Goal: Task Accomplishment & Management: Manage account settings

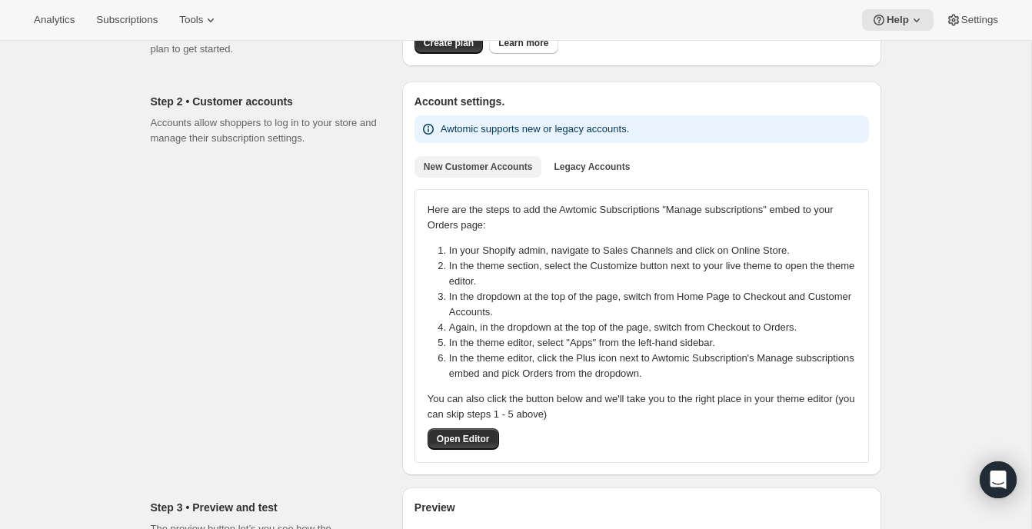
scroll to position [196, 0]
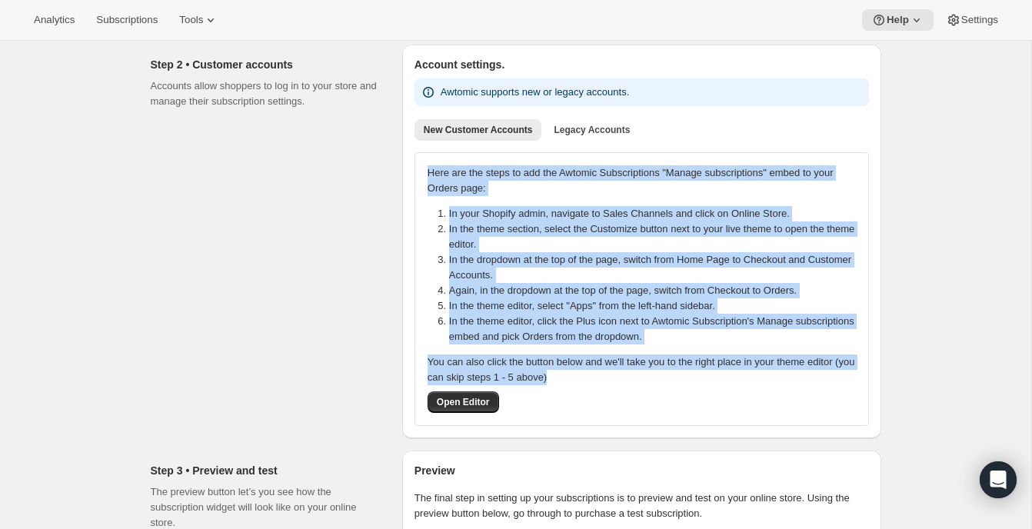
drag, startPoint x: 428, startPoint y: 173, endPoint x: 831, endPoint y: 371, distance: 448.1
click at [831, 371] on div "Here are the steps to add the Awtomic Subscriptions "Manage subscriptions" embe…" at bounding box center [642, 289] width 428 height 248
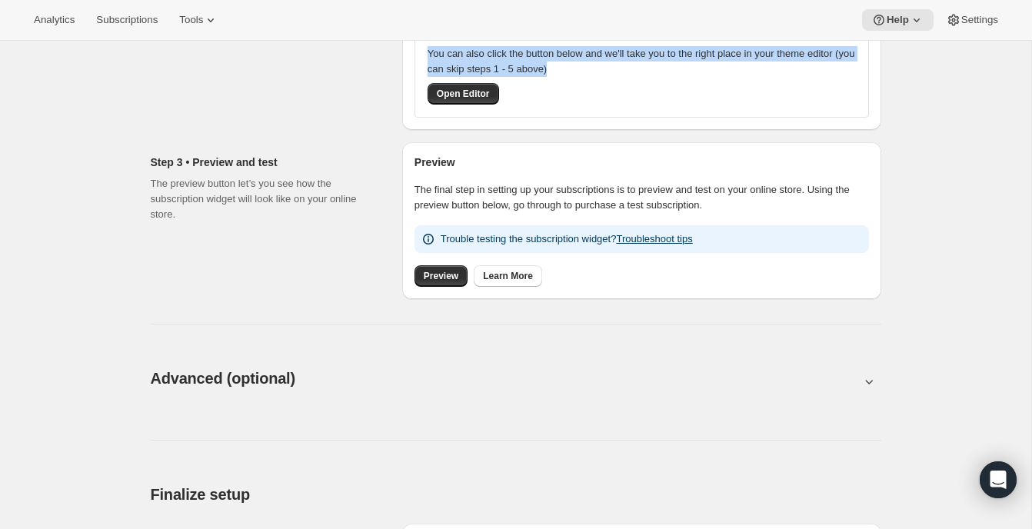
scroll to position [506, 0]
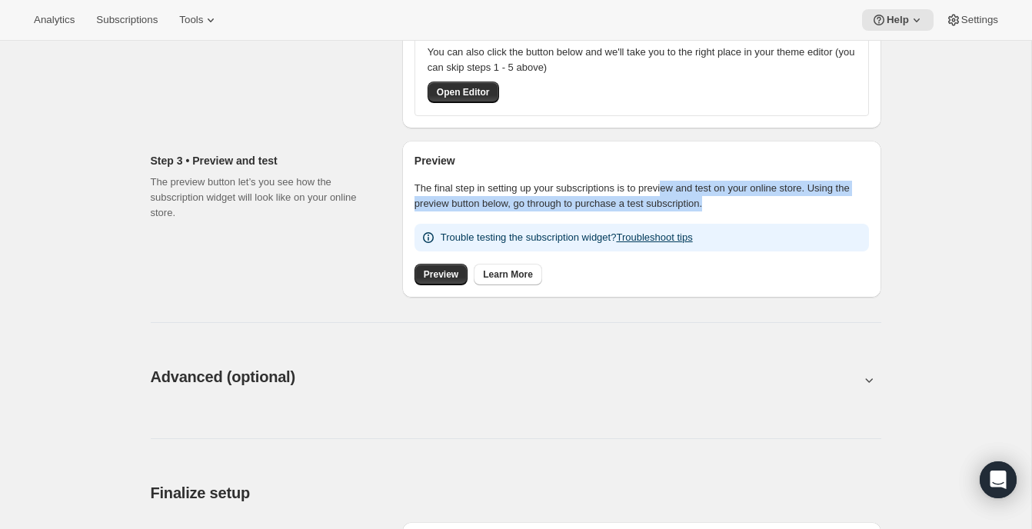
drag, startPoint x: 681, startPoint y: 184, endPoint x: 857, endPoint y: 199, distance: 176.8
click at [857, 199] on p "The final step in setting up your subscriptions is to preview and test on your …" at bounding box center [642, 196] width 455 height 31
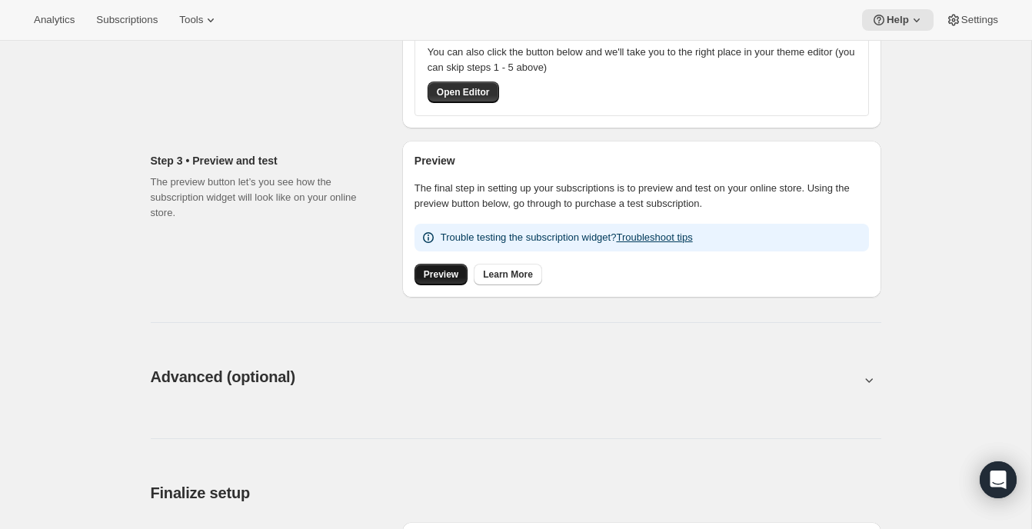
click at [436, 277] on span "Preview" at bounding box center [441, 274] width 35 height 12
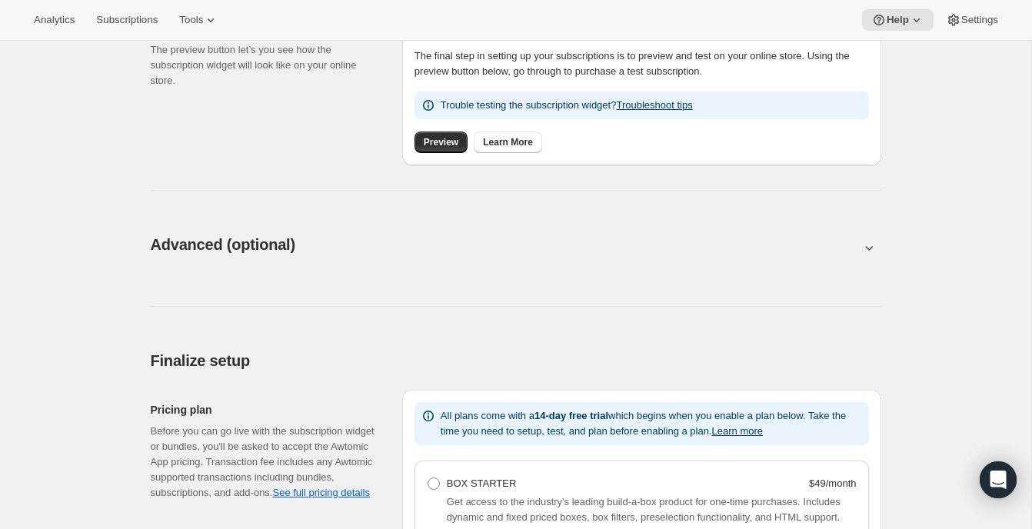
click at [361, 239] on button at bounding box center [516, 247] width 731 height 17
type input "<div style="text-align: center"> <hr> <br/><h3>Having issues managing your subs…"
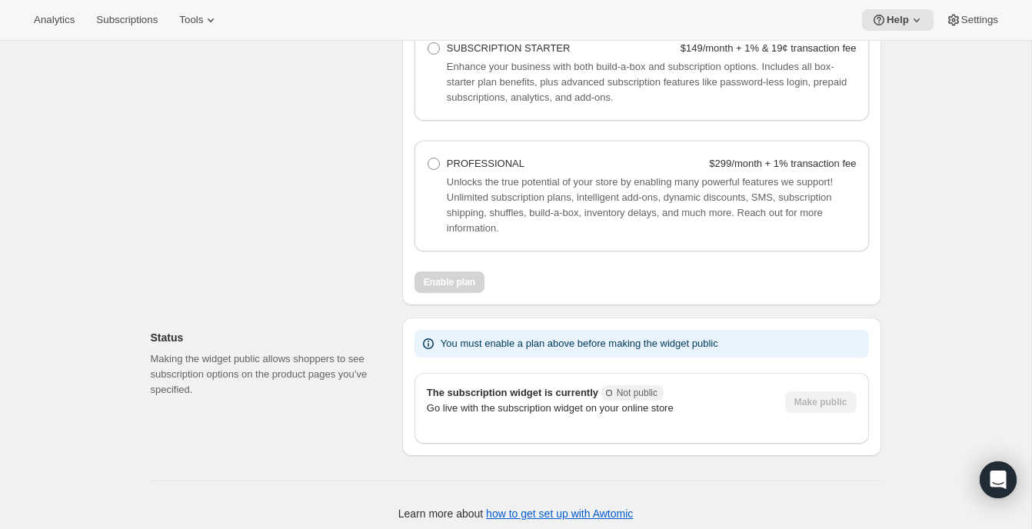
scroll to position [1940, 0]
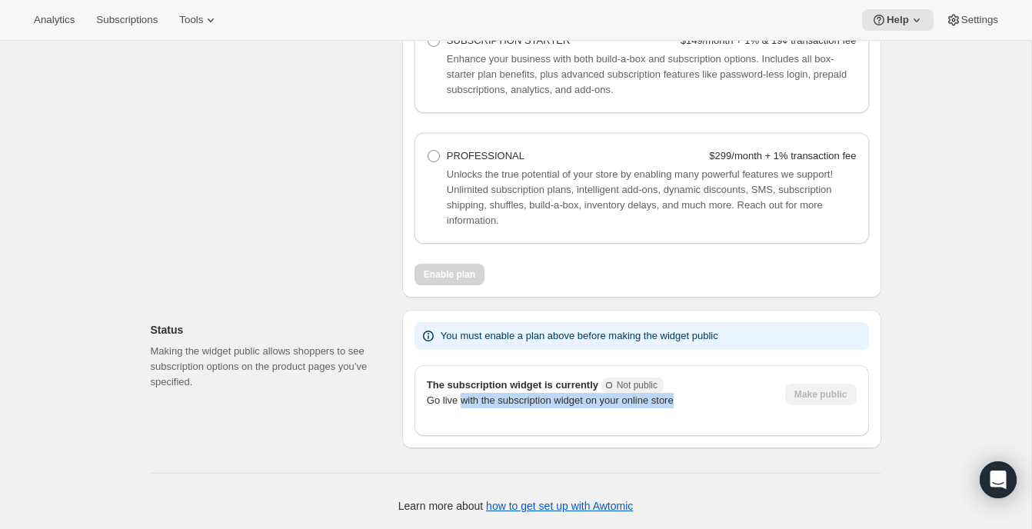
drag, startPoint x: 465, startPoint y: 403, endPoint x: 698, endPoint y: 402, distance: 233.0
click at [698, 402] on p "Go live with the subscription widget on your online store" at bounding box center [600, 400] width 346 height 15
click at [698, 403] on p "Go live with the subscription widget on your online store" at bounding box center [600, 400] width 346 height 15
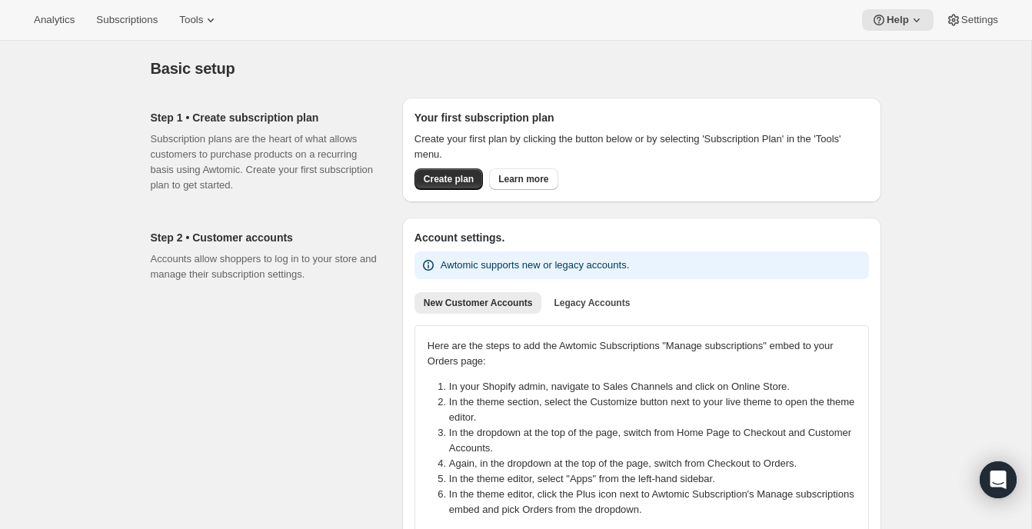
scroll to position [0, 0]
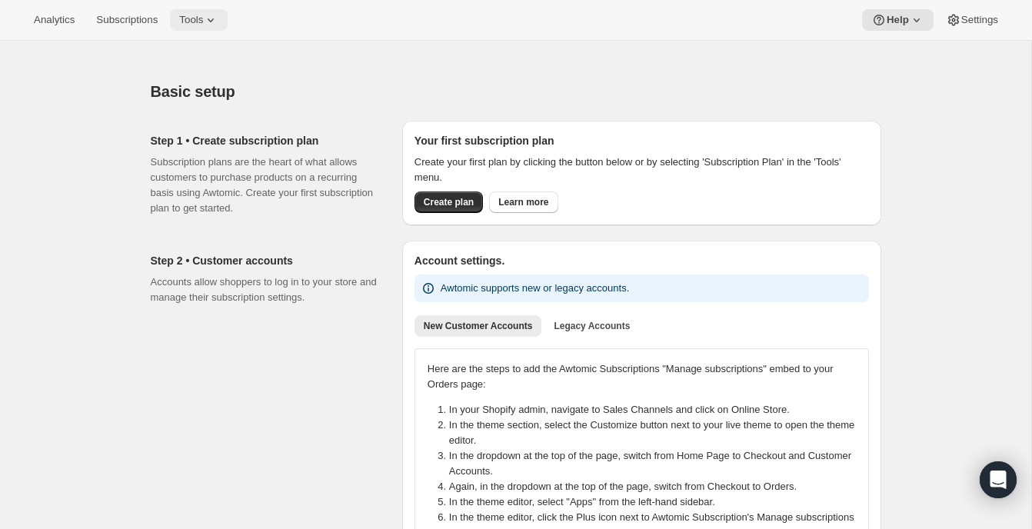
click at [203, 16] on span "Tools" at bounding box center [191, 20] width 24 height 12
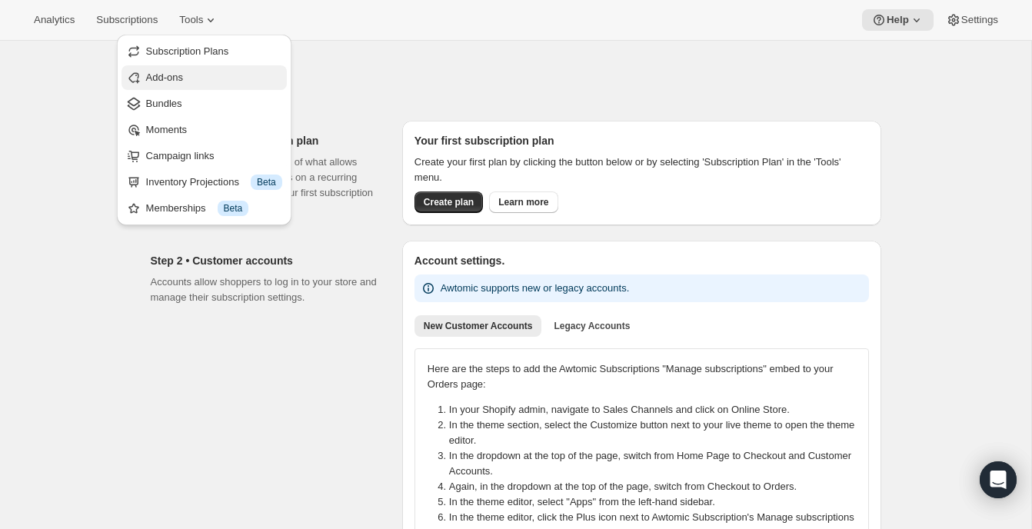
click at [159, 75] on span "Add-ons" at bounding box center [164, 78] width 37 height 12
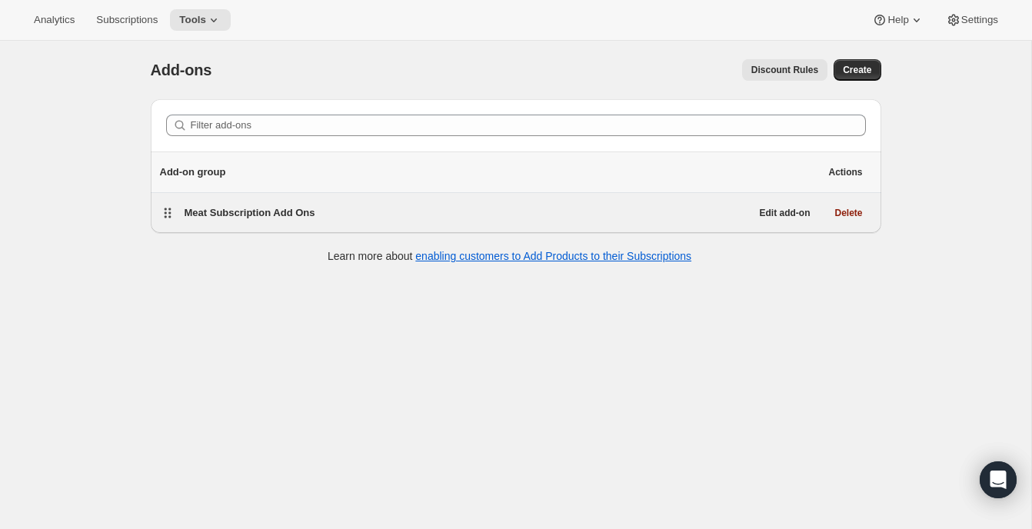
click at [295, 220] on div "Meat Subscription Add Ons" at bounding box center [468, 213] width 566 height 22
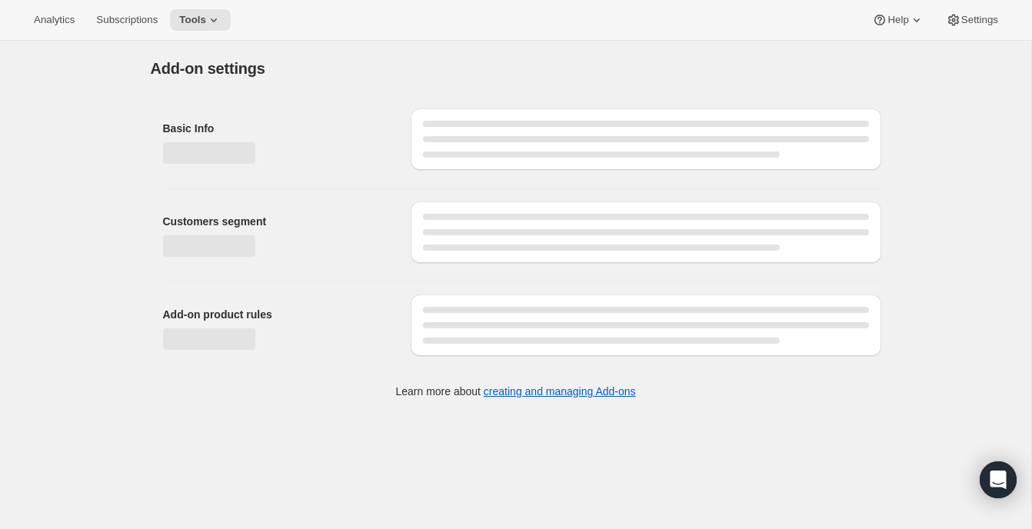
select select "selectedProducts"
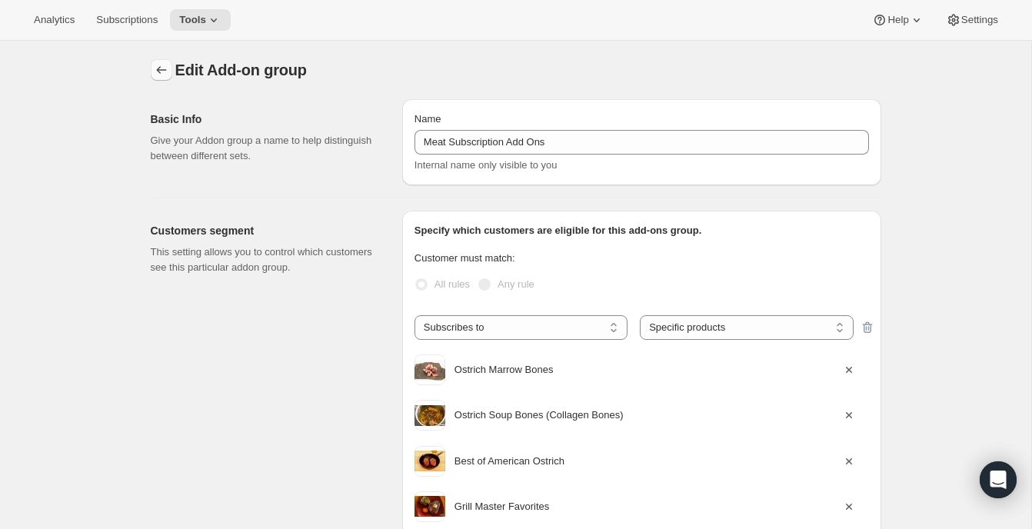
click at [154, 68] on icon "Addon groups" at bounding box center [161, 69] width 15 height 15
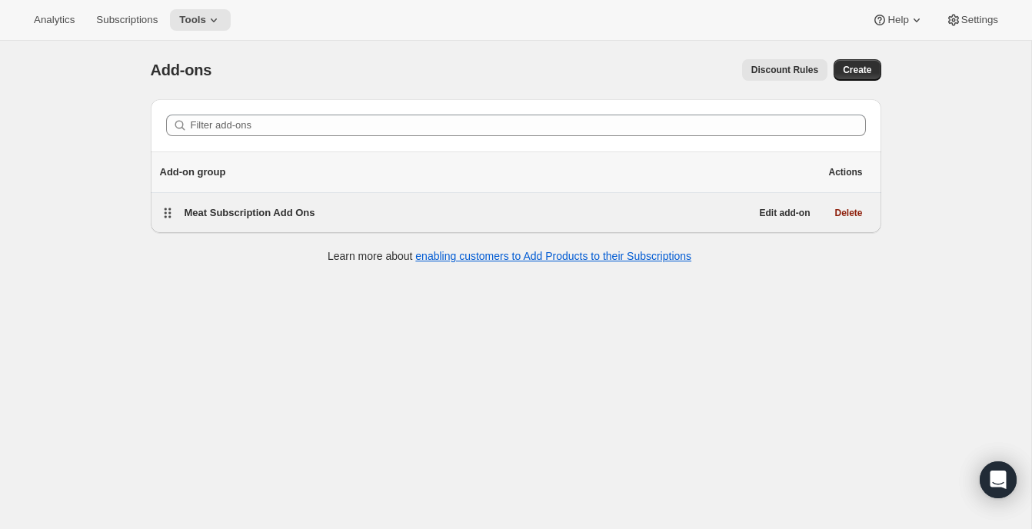
click at [229, 211] on span "Meat Subscription Add Ons" at bounding box center [250, 213] width 131 height 12
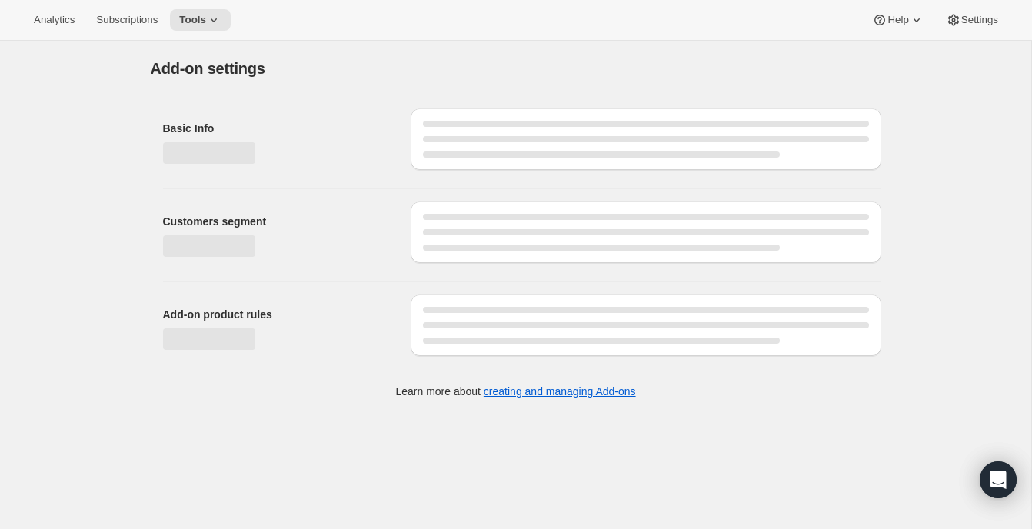
select select "selectedProducts"
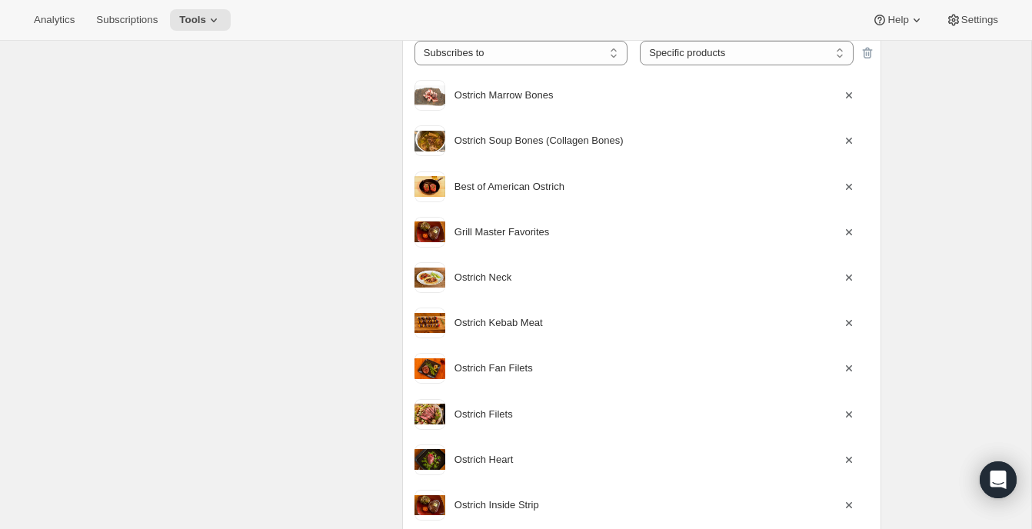
scroll to position [102, 0]
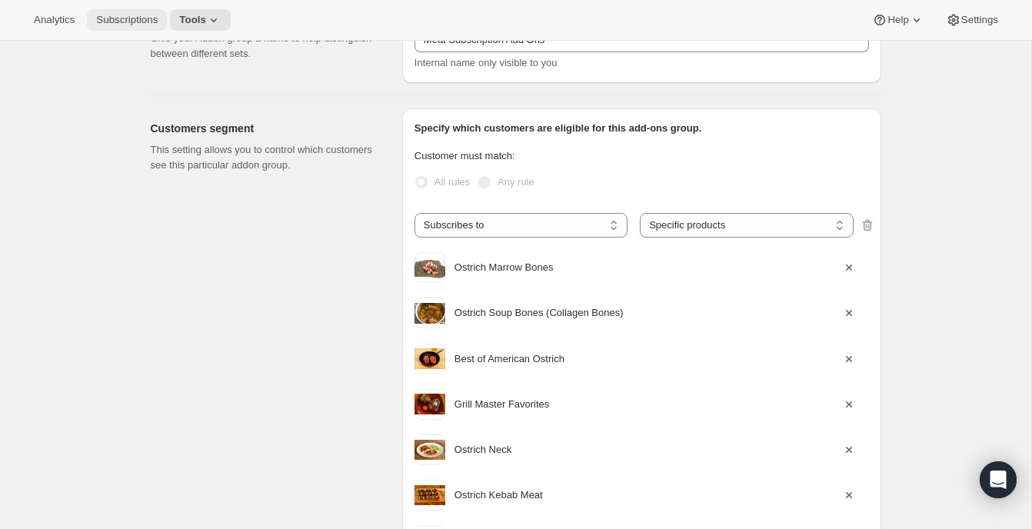
click at [133, 22] on span "Subscriptions" at bounding box center [127, 20] width 62 height 12
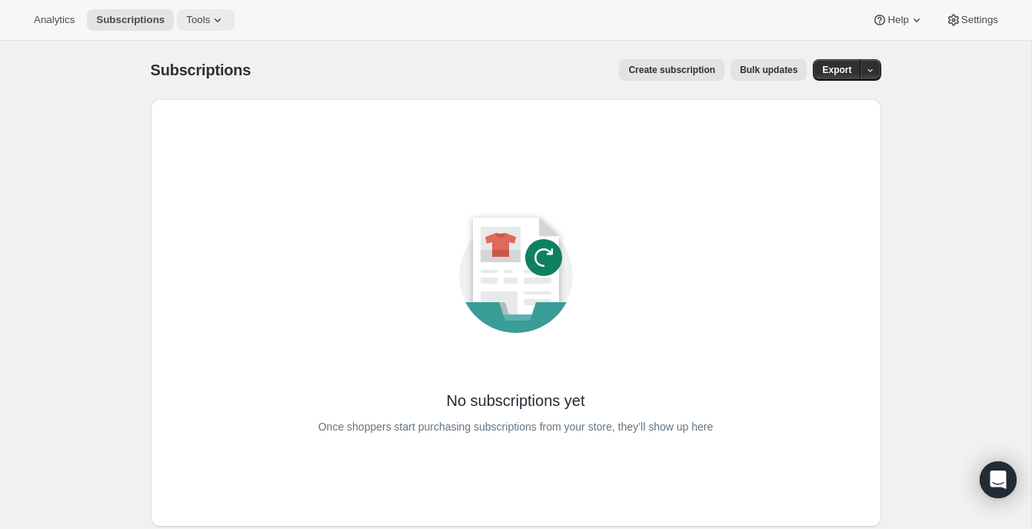
click at [210, 14] on span "Tools" at bounding box center [198, 20] width 24 height 12
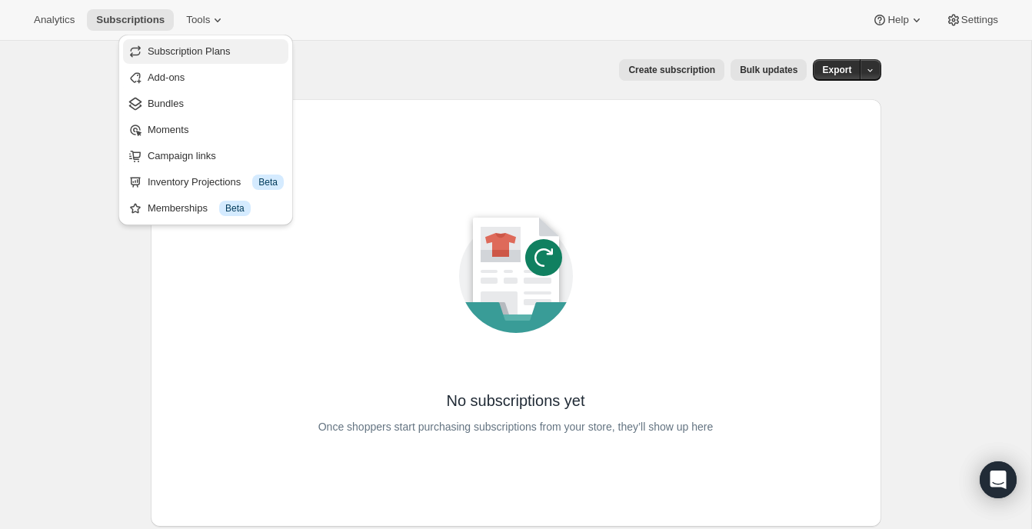
click at [211, 55] on span "Subscription Plans" at bounding box center [189, 51] width 83 height 12
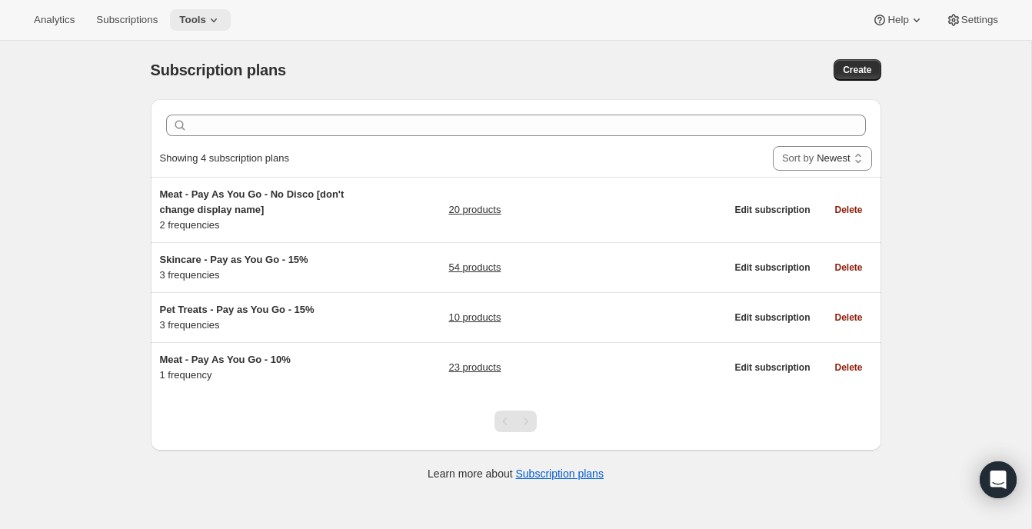
click at [206, 24] on span "Tools" at bounding box center [192, 20] width 27 height 12
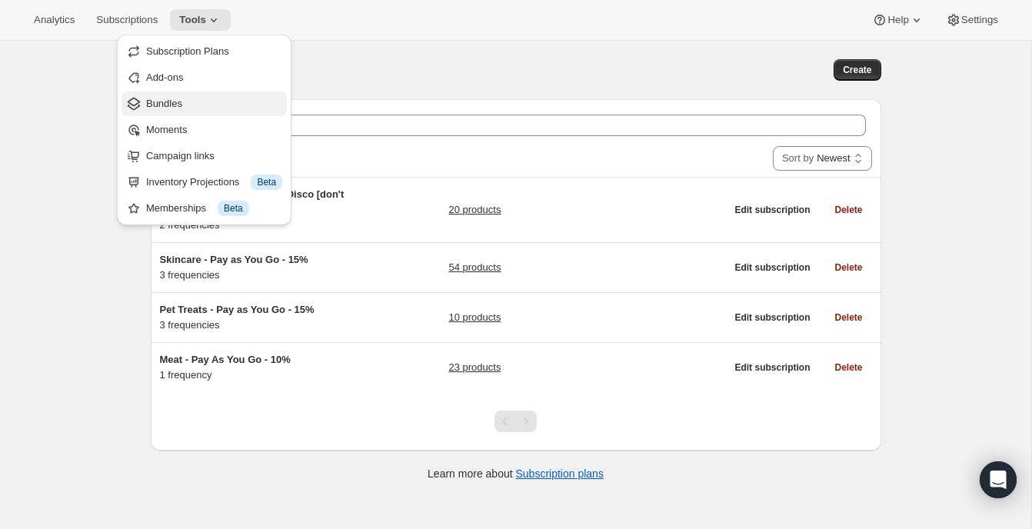
click at [182, 108] on span "Bundles" at bounding box center [164, 104] width 36 height 12
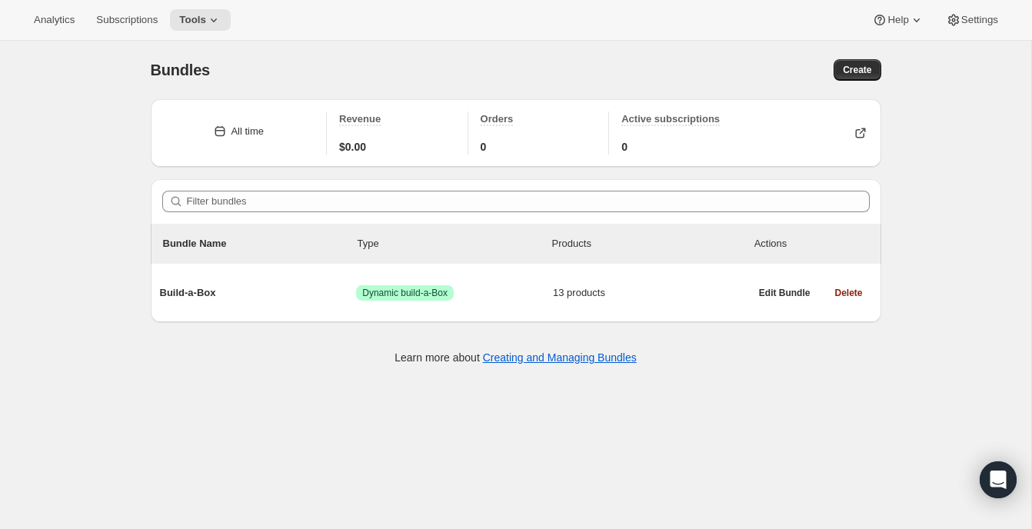
scroll to position [40, 0]
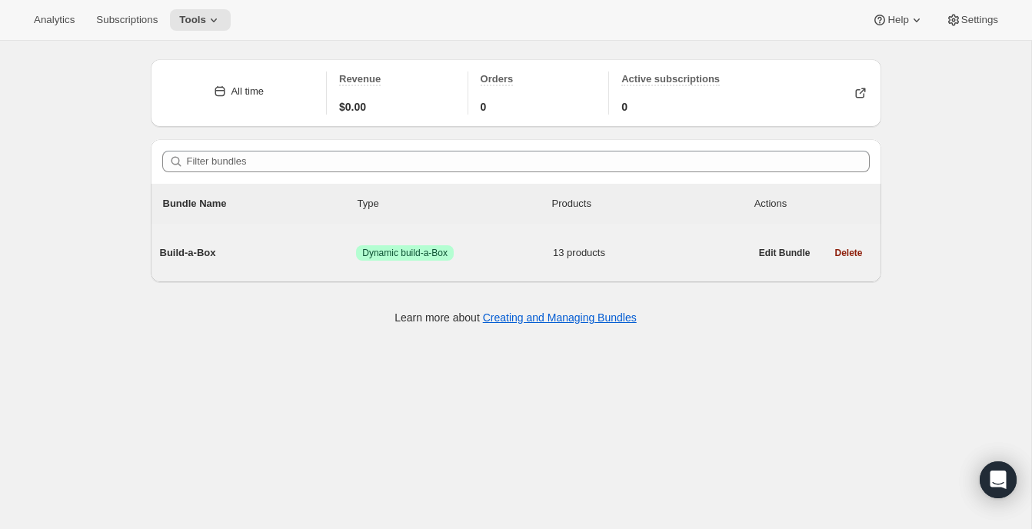
click at [678, 250] on span "13 products" at bounding box center [651, 252] width 197 height 15
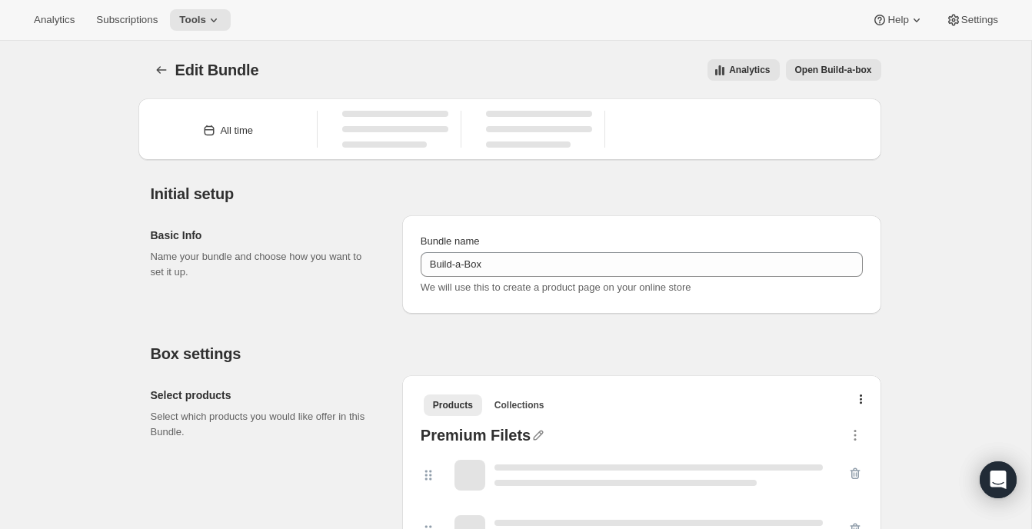
type input "Build-a-Box"
radio input "true"
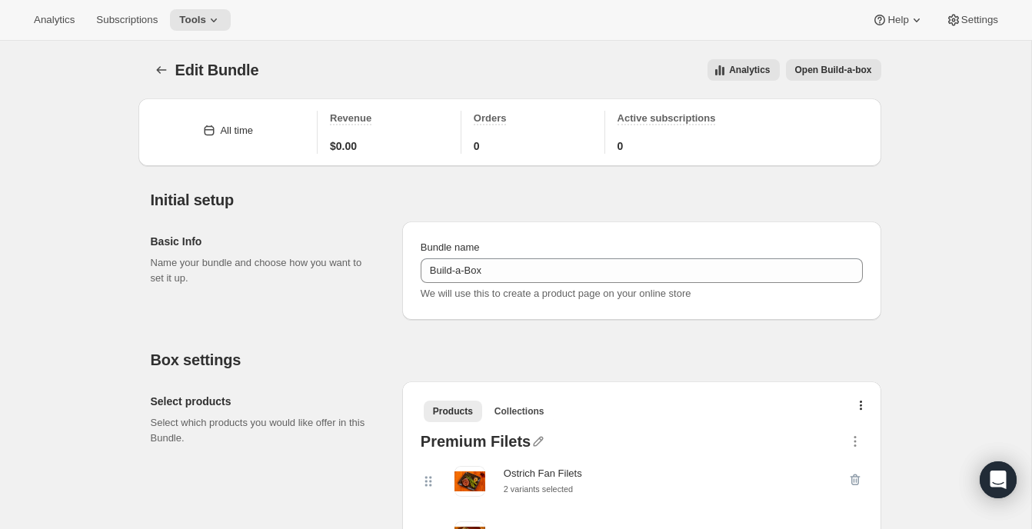
click at [819, 71] on span "Open Build-a-box" at bounding box center [833, 70] width 77 height 12
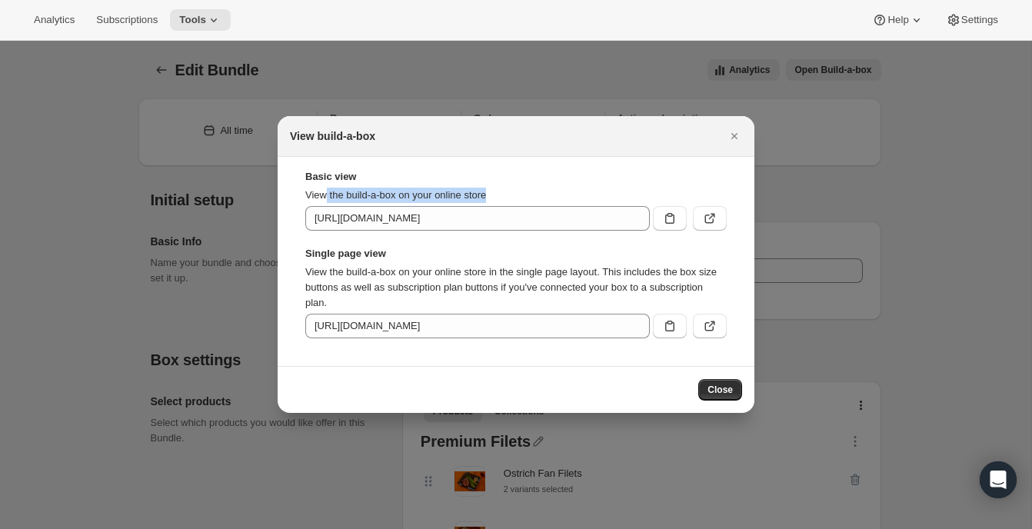
drag, startPoint x: 326, startPoint y: 195, endPoint x: 543, endPoint y: 195, distance: 216.9
click at [543, 195] on p "View the build-a-box on your online store" at bounding box center [515, 195] width 421 height 15
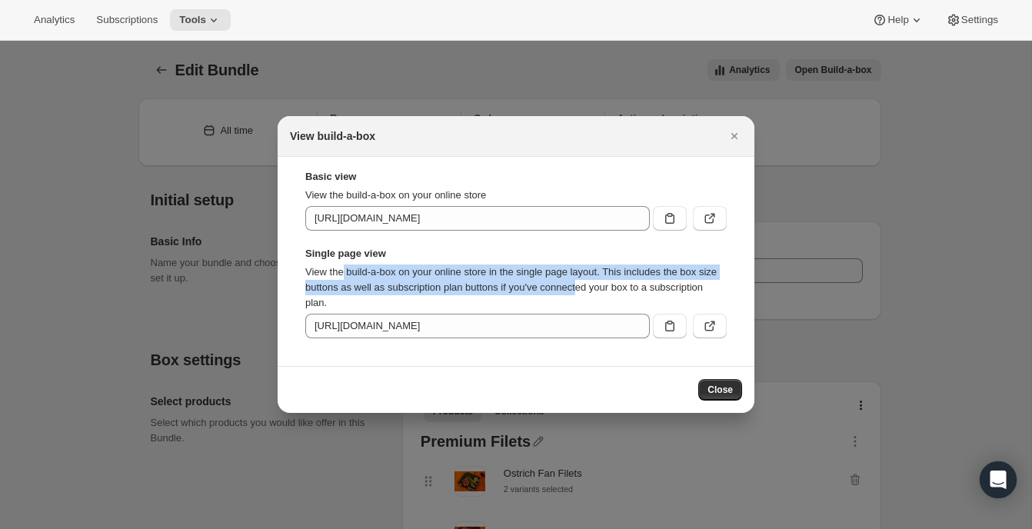
drag, startPoint x: 345, startPoint y: 274, endPoint x: 617, endPoint y: 293, distance: 272.2
click at [618, 293] on p "View the build-a-box on your online store in the single page layout. This inclu…" at bounding box center [515, 288] width 421 height 46
click at [617, 293] on p "View the build-a-box on your online store in the single page layout. This inclu…" at bounding box center [515, 288] width 421 height 46
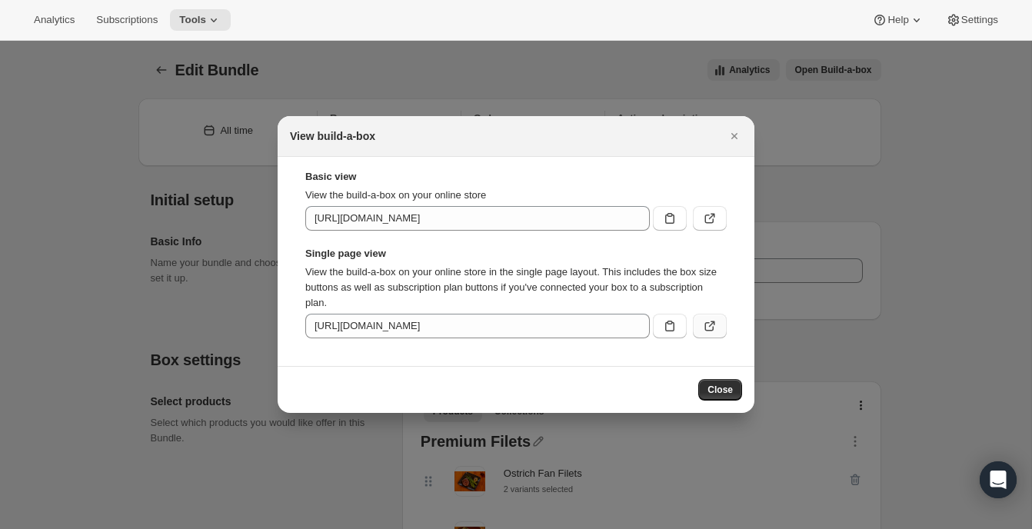
click at [706, 328] on icon ":r99:" at bounding box center [709, 325] width 15 height 15
click at [706, 214] on icon ":r99:" at bounding box center [709, 218] width 15 height 15
drag, startPoint x: 498, startPoint y: 265, endPoint x: 584, endPoint y: 284, distance: 88.3
click at [581, 284] on p "View the build-a-box on your online store in the single page layout. This inclu…" at bounding box center [515, 288] width 421 height 46
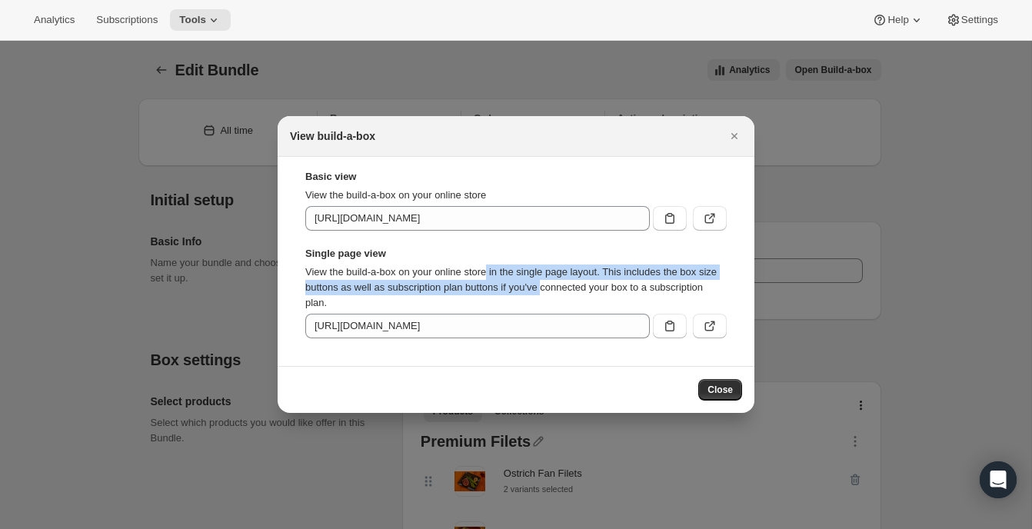
click at [571, 288] on p "View the build-a-box on your online store in the single page layout. This inclu…" at bounding box center [515, 288] width 421 height 46
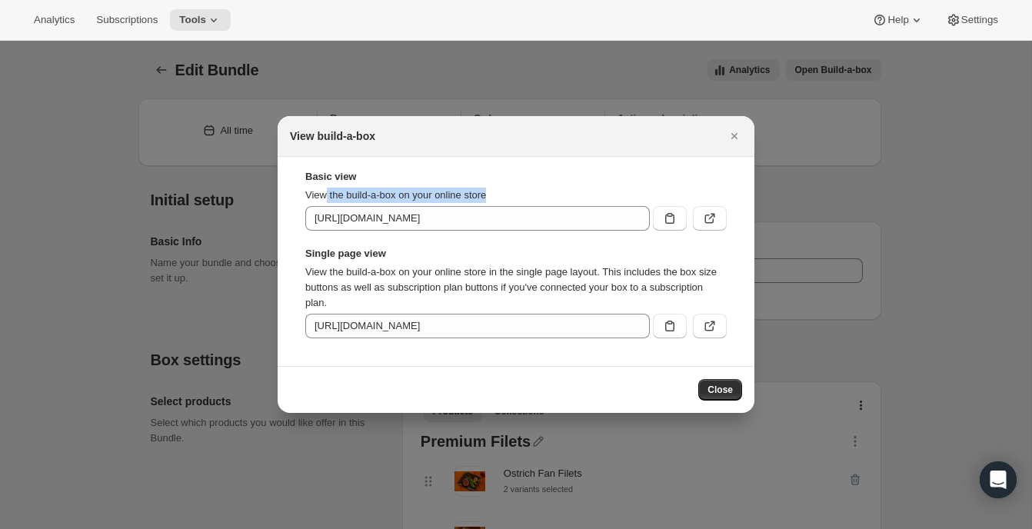
drag, startPoint x: 325, startPoint y: 201, endPoint x: 557, endPoint y: 202, distance: 231.5
click at [557, 202] on p "View the build-a-box on your online store" at bounding box center [515, 195] width 421 height 15
click at [475, 188] on p "View the build-a-box on your online store" at bounding box center [515, 195] width 421 height 15
click at [706, 218] on icon ":r99:" at bounding box center [709, 219] width 9 height 9
click at [724, 392] on span "Close" at bounding box center [720, 390] width 25 height 12
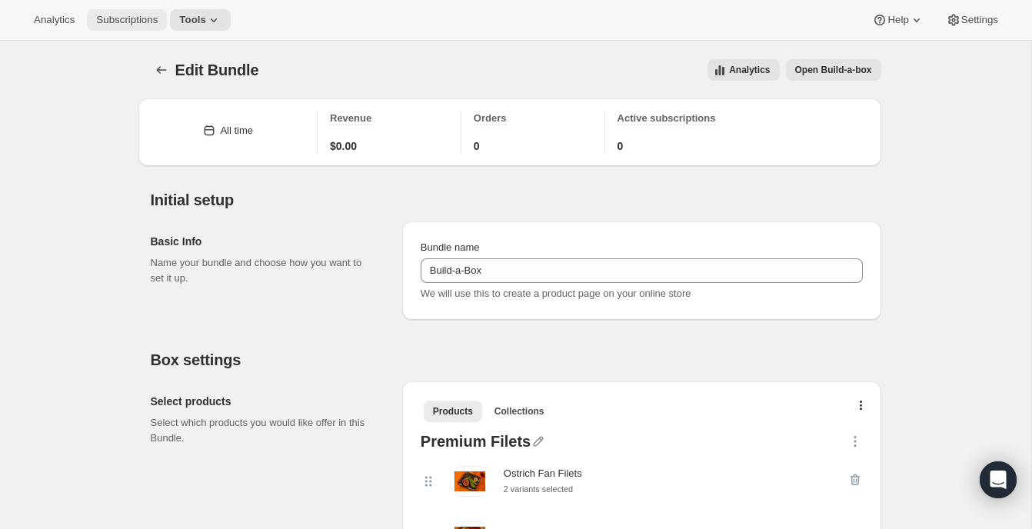
click at [128, 18] on span "Subscriptions" at bounding box center [127, 20] width 62 height 12
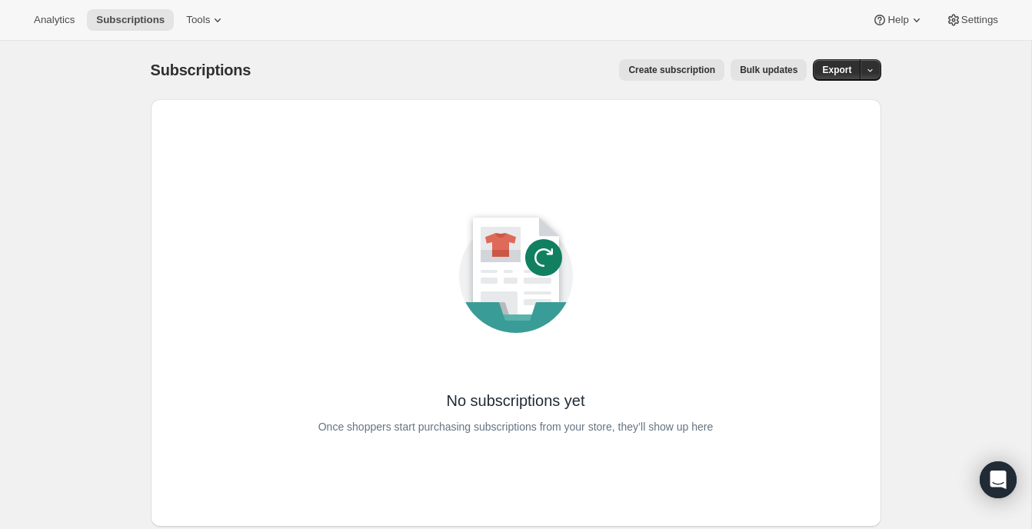
click at [195, 7] on div "Analytics Subscriptions Tools Help Settings" at bounding box center [516, 20] width 1032 height 41
click at [201, 8] on div "Analytics Subscriptions Tools Help Settings" at bounding box center [516, 20] width 1032 height 41
click at [206, 24] on span "Tools" at bounding box center [198, 20] width 24 height 12
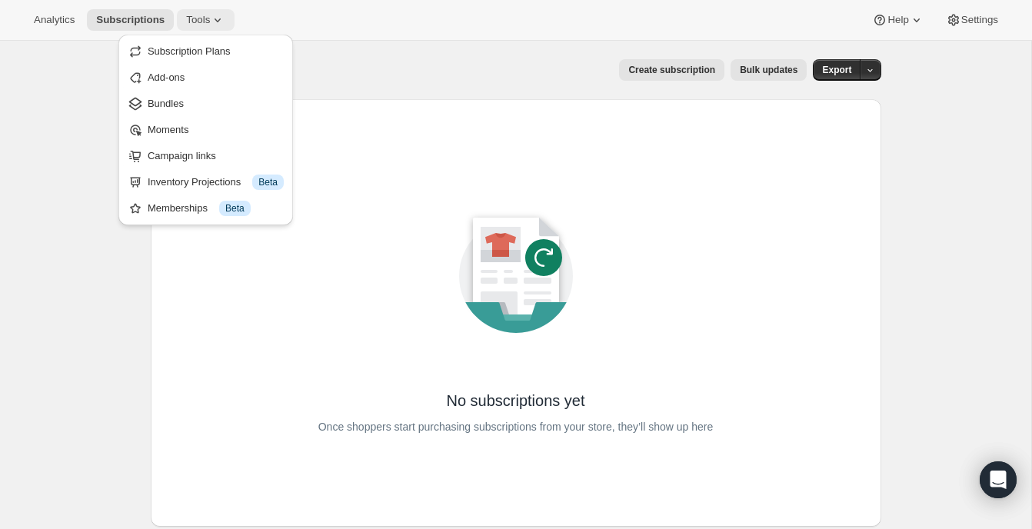
click at [206, 24] on span "Tools" at bounding box center [198, 20] width 24 height 12
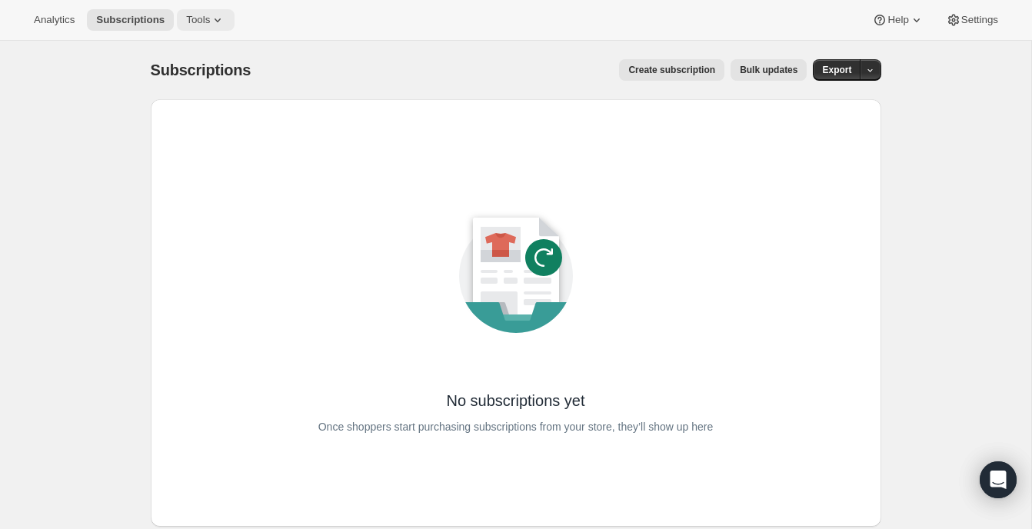
click at [208, 19] on span "Tools" at bounding box center [198, 20] width 24 height 12
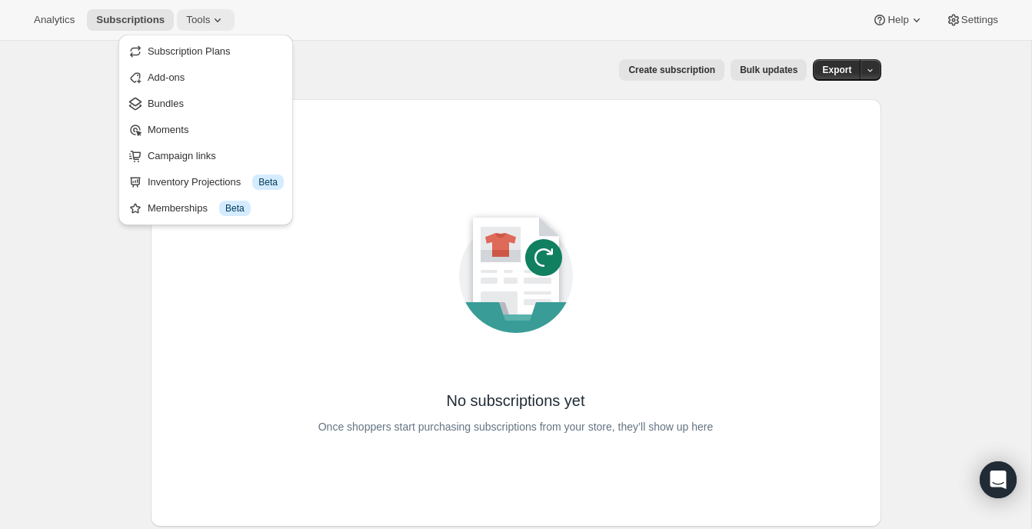
click at [208, 18] on span "Tools" at bounding box center [198, 20] width 24 height 12
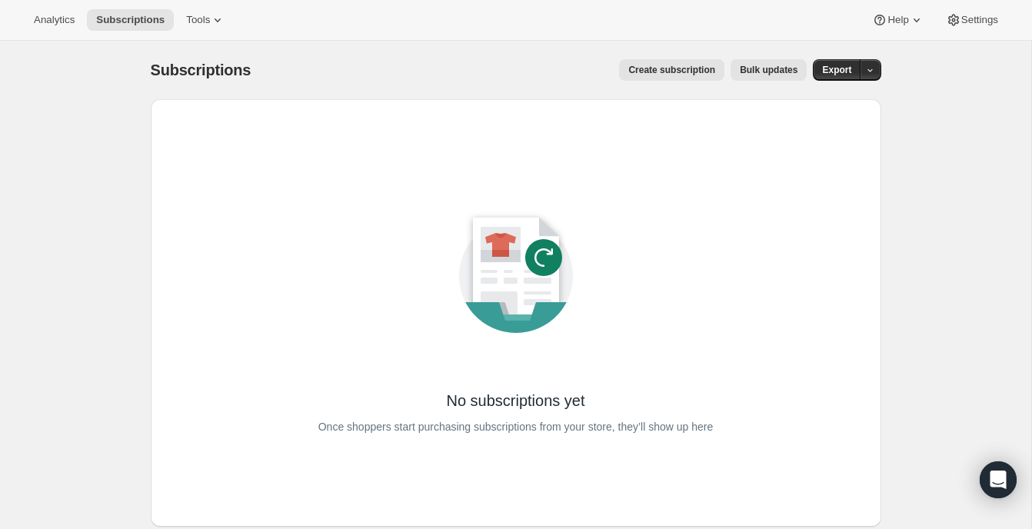
click at [211, 7] on div "Analytics Subscriptions Tools Help Settings" at bounding box center [516, 20] width 1032 height 41
click at [210, 14] on span "Tools" at bounding box center [198, 20] width 24 height 12
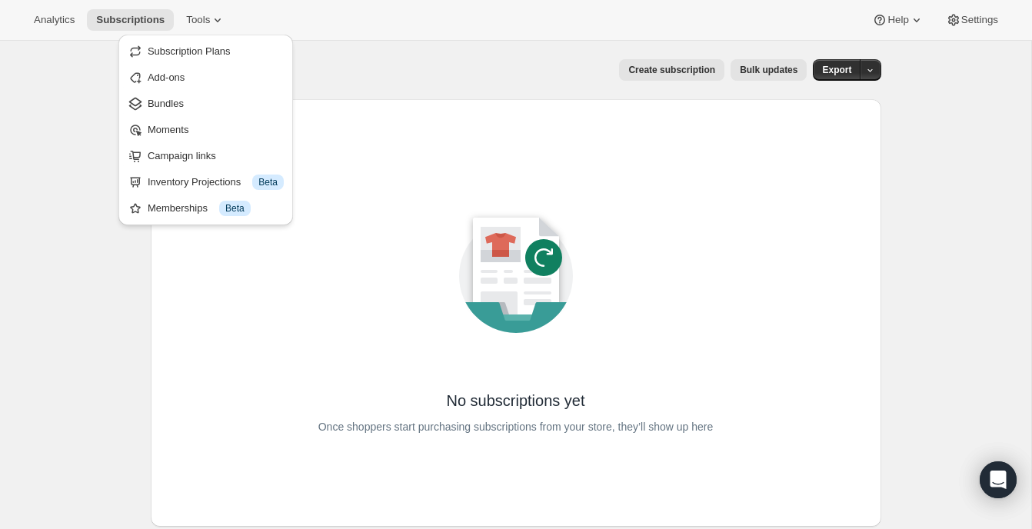
click at [477, 51] on div "Subscriptions. This page is ready Subscriptions Create subscription Bulk update…" at bounding box center [516, 70] width 731 height 58
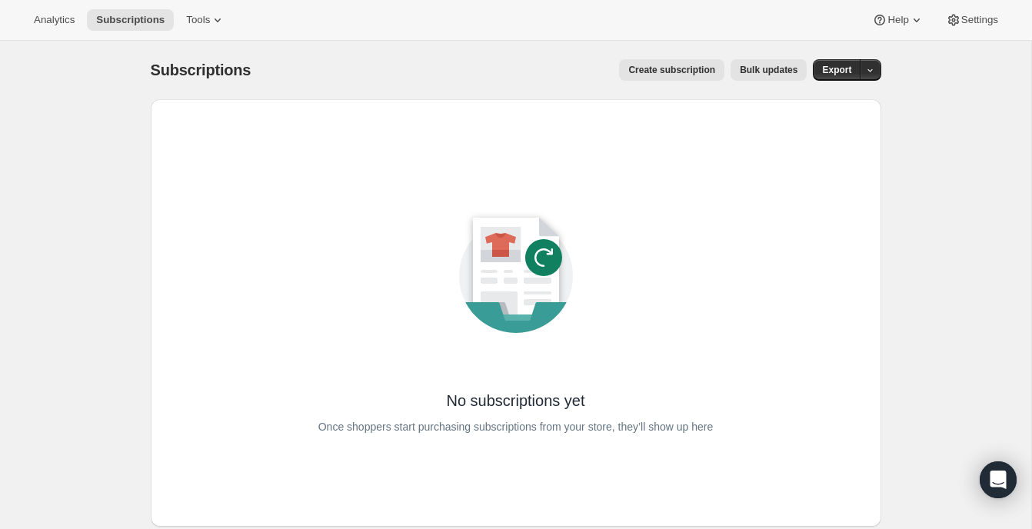
scroll to position [43, 0]
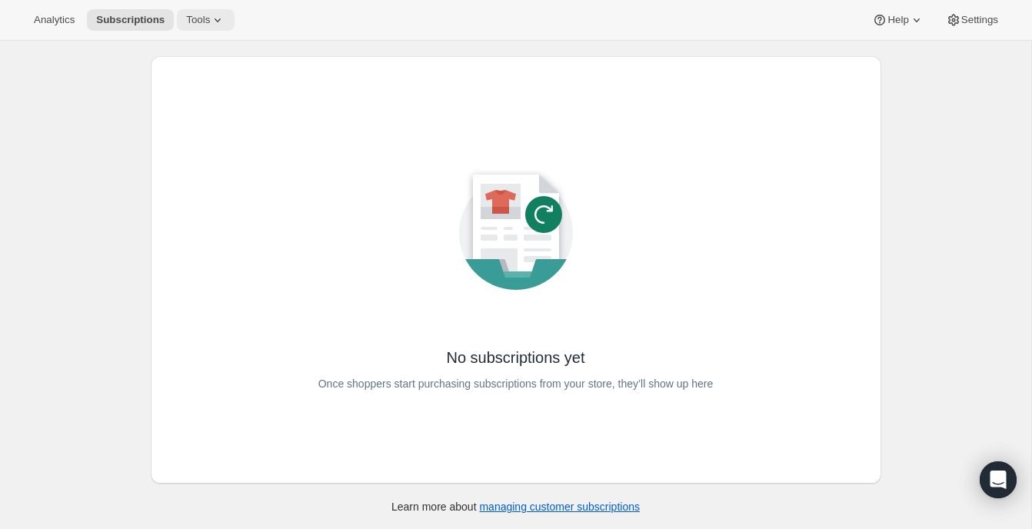
click at [206, 16] on span "Tools" at bounding box center [198, 20] width 24 height 12
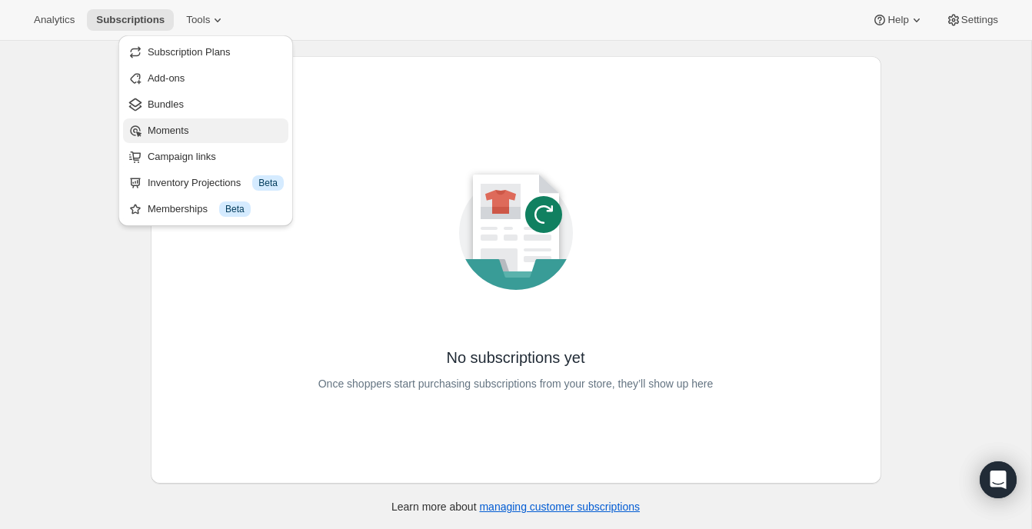
click at [171, 128] on span "Moments" at bounding box center [168, 131] width 41 height 12
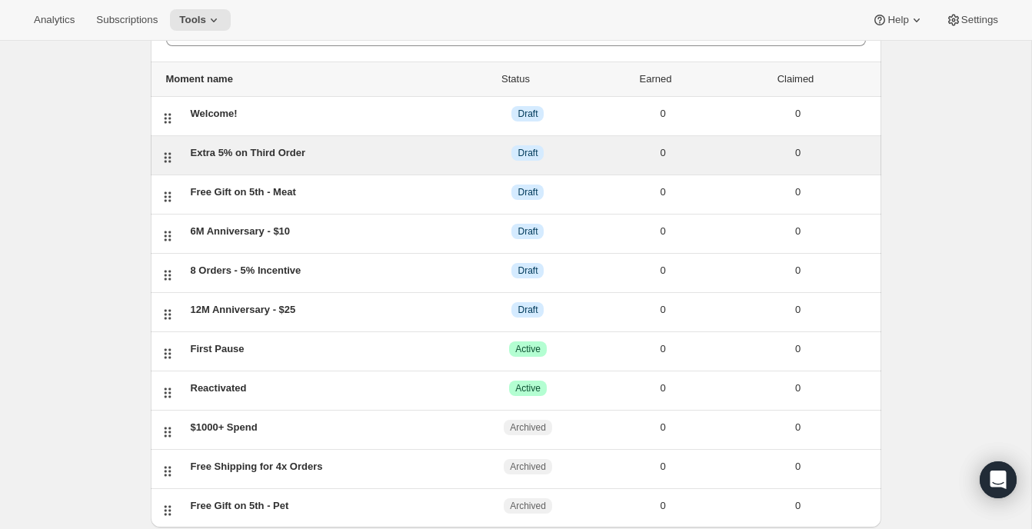
scroll to position [130, 0]
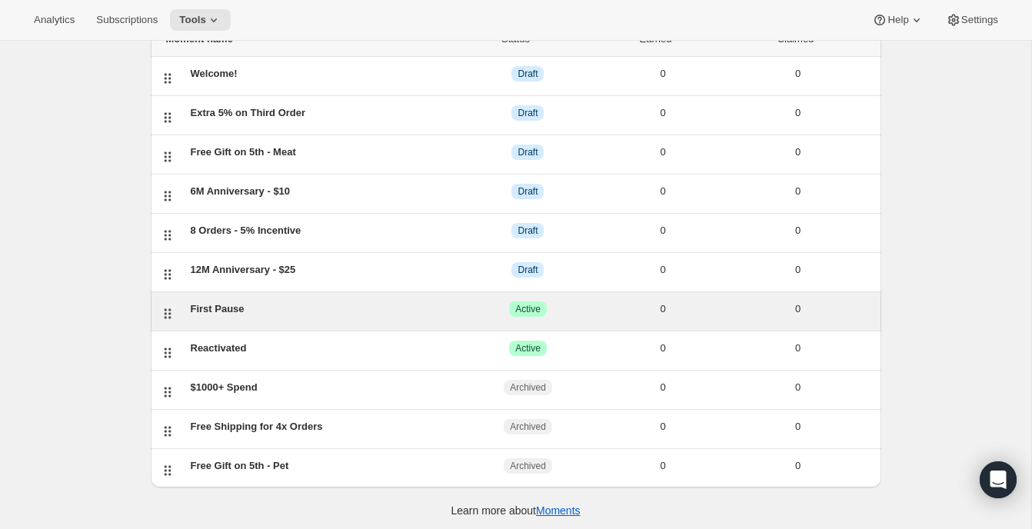
click at [293, 305] on div "First Pause" at bounding box center [326, 308] width 270 height 15
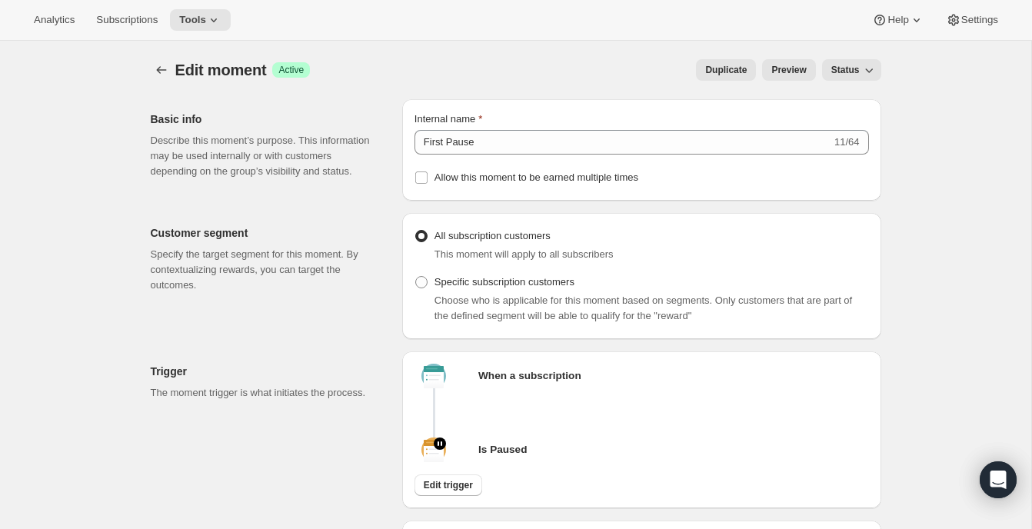
click at [795, 72] on span "Preview" at bounding box center [788, 70] width 35 height 12
click at [115, 19] on span "Subscriptions" at bounding box center [127, 20] width 62 height 12
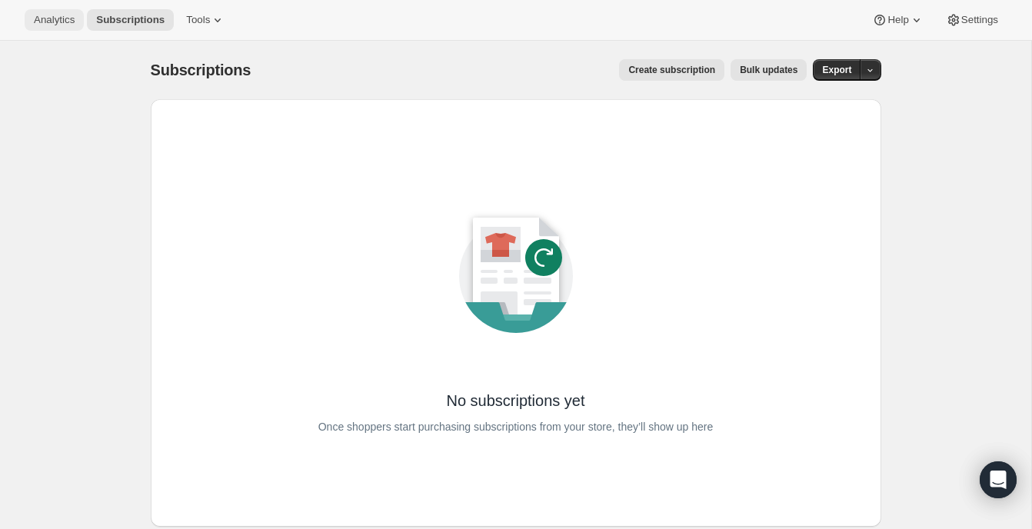
click at [58, 19] on span "Analytics" at bounding box center [54, 20] width 41 height 12
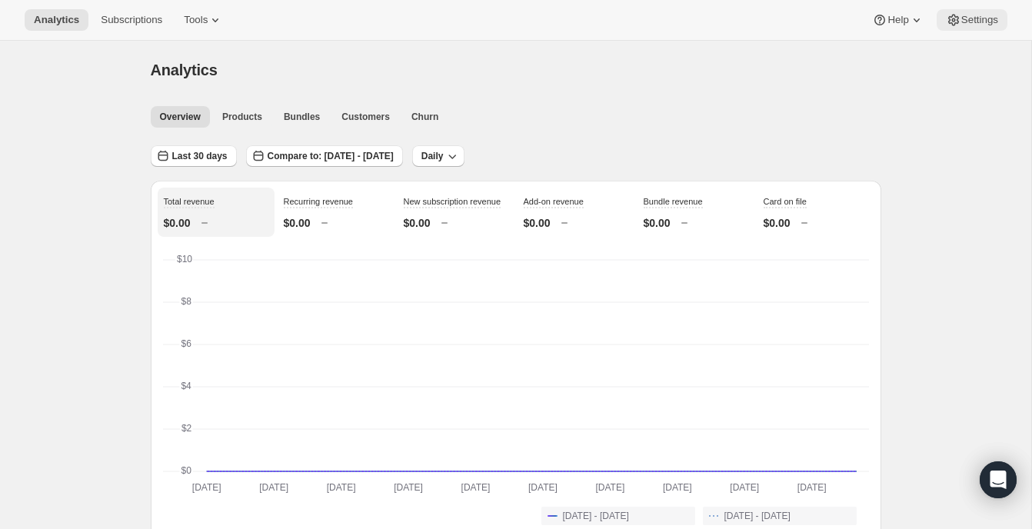
click at [967, 20] on span "Settings" at bounding box center [979, 20] width 37 height 12
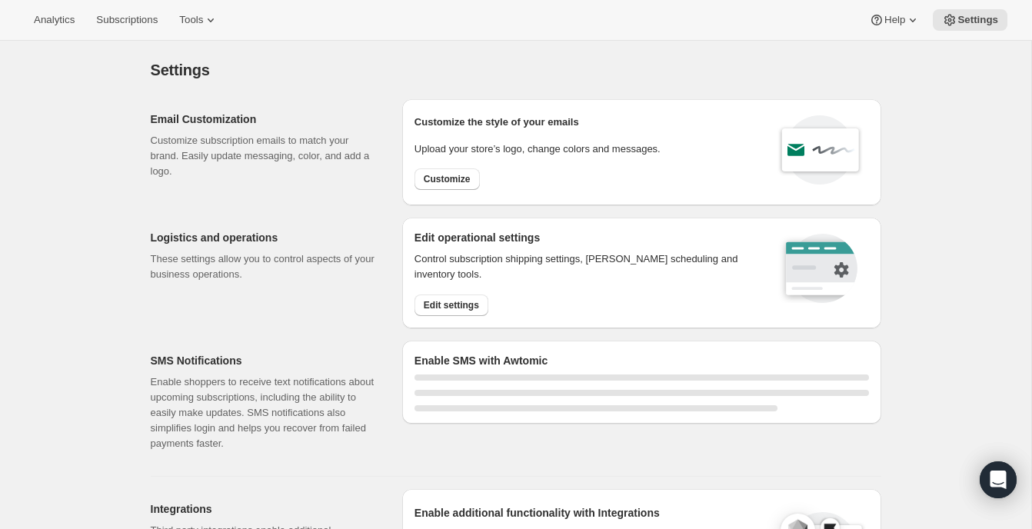
select select "18:00"
select select "09:00"
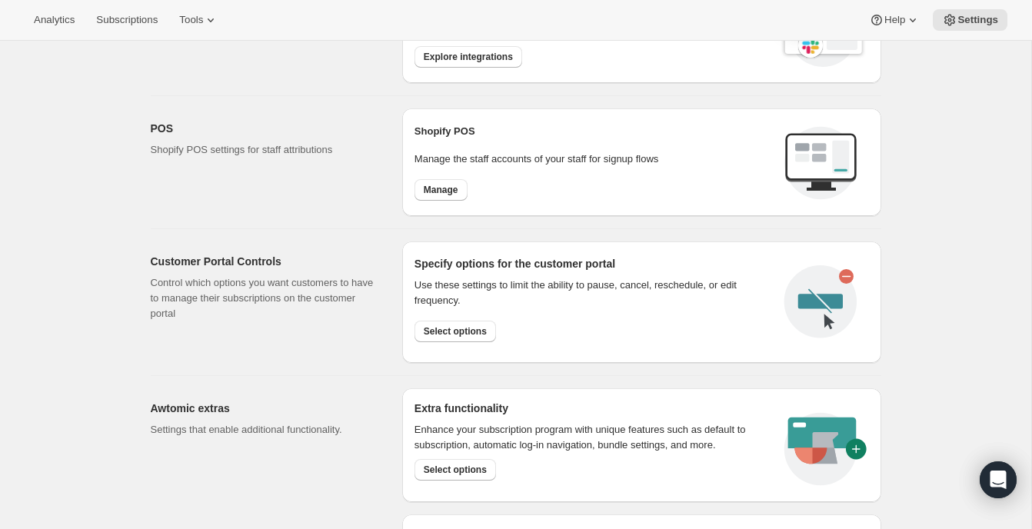
scroll to position [790, 0]
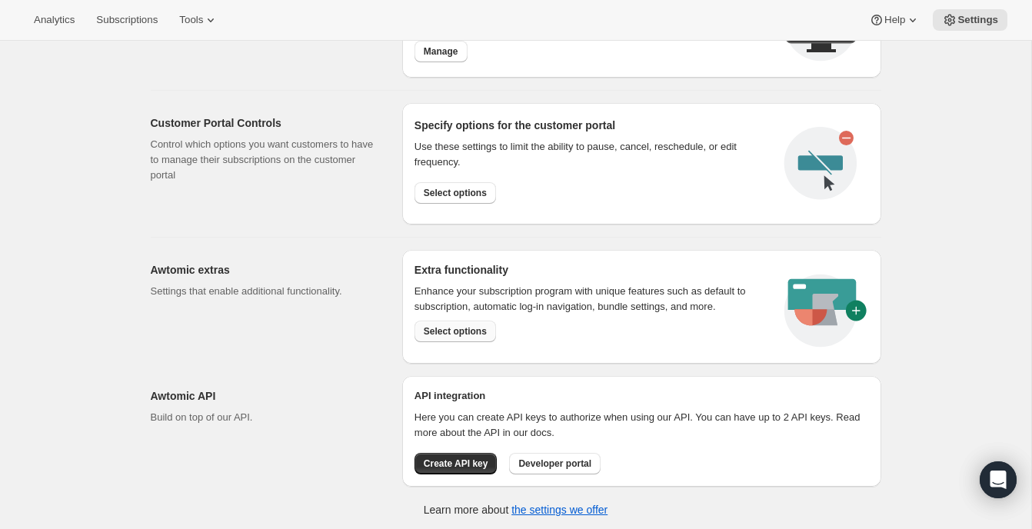
click at [458, 331] on span "Select options" at bounding box center [455, 331] width 63 height 12
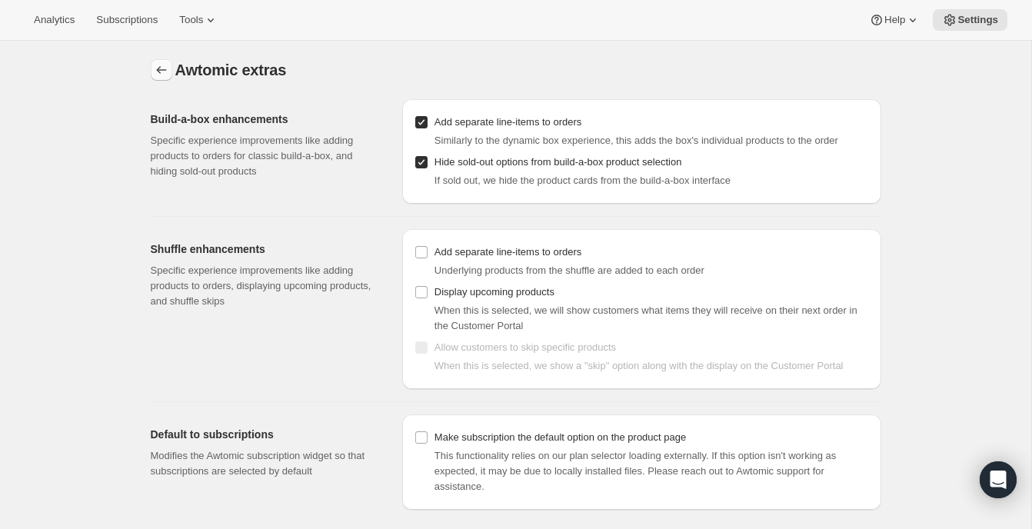
click at [155, 61] on button "Settings" at bounding box center [162, 70] width 22 height 22
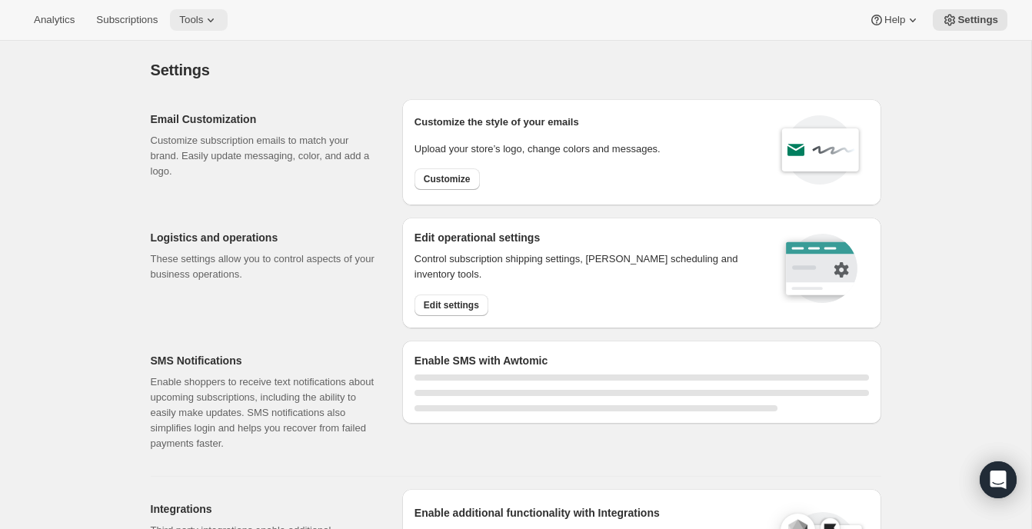
select select "18:00"
select select "09:00"
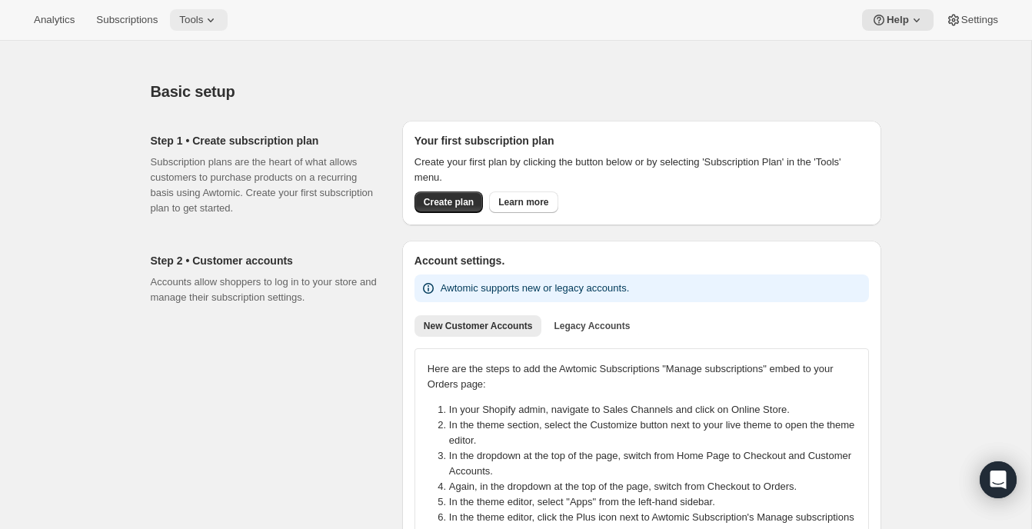
click at [203, 22] on span "Tools" at bounding box center [191, 20] width 24 height 12
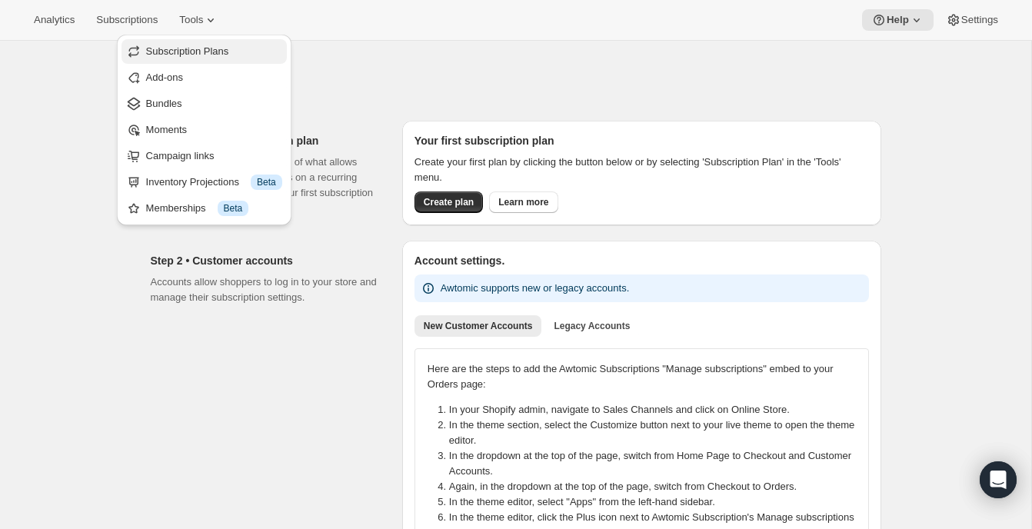
click at [179, 57] on span "Subscription Plans" at bounding box center [187, 51] width 83 height 12
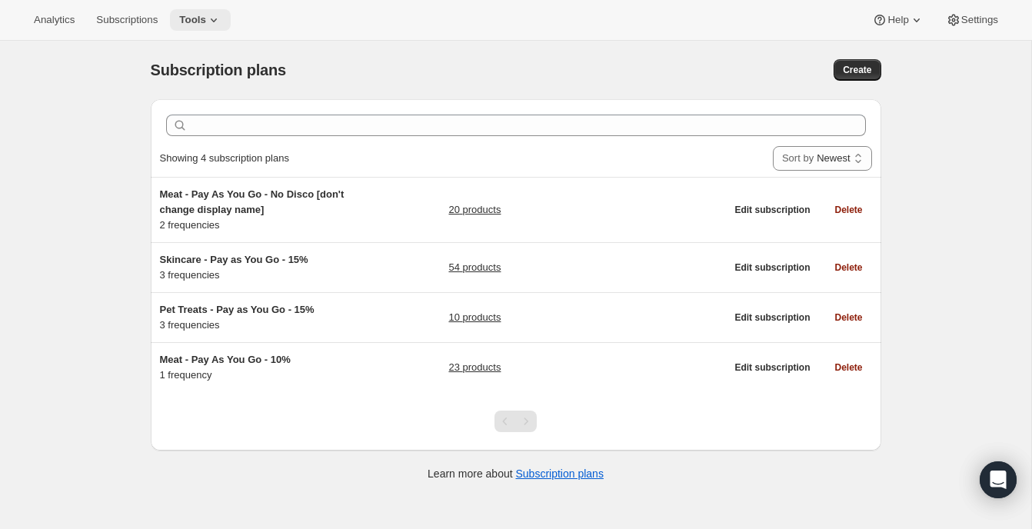
click at [199, 19] on span "Tools" at bounding box center [192, 20] width 27 height 12
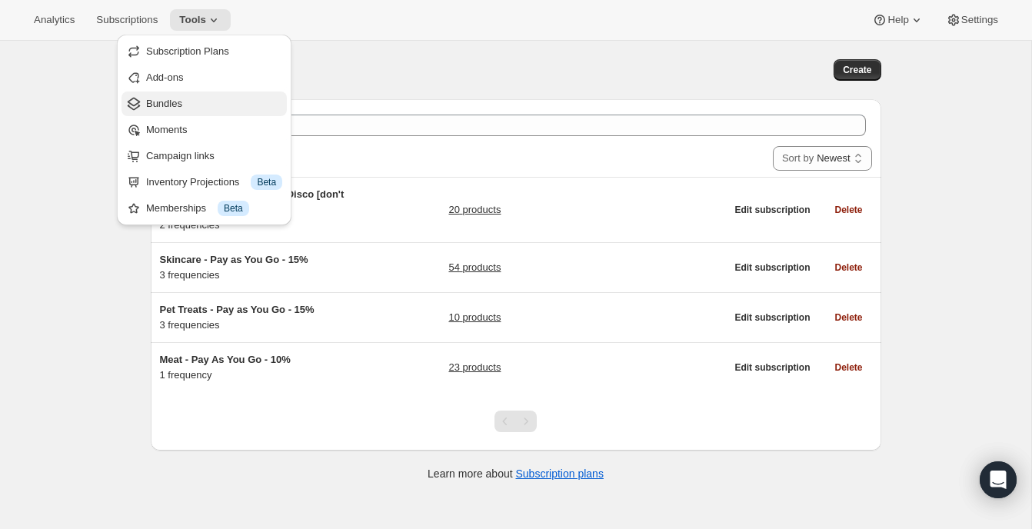
click at [174, 97] on span "Bundles" at bounding box center [214, 103] width 136 height 15
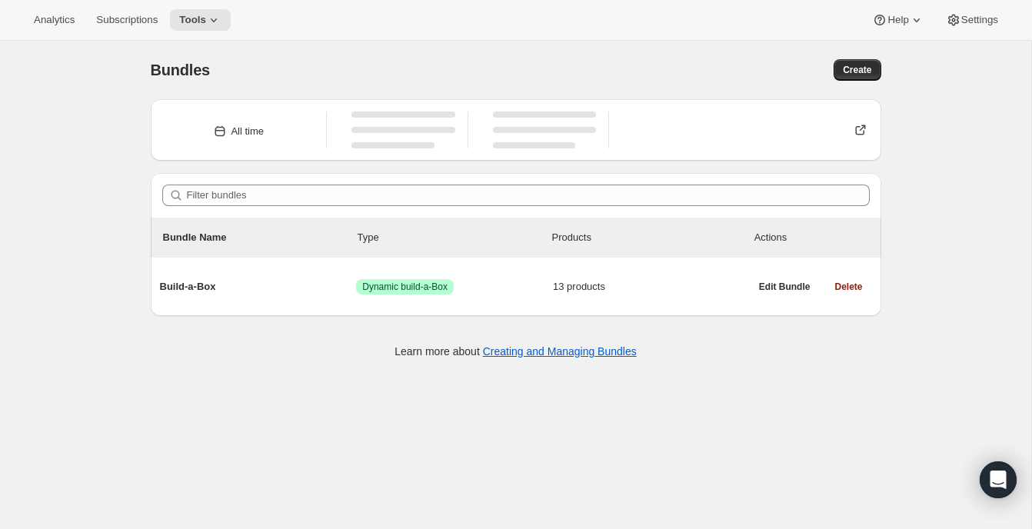
scroll to position [40, 0]
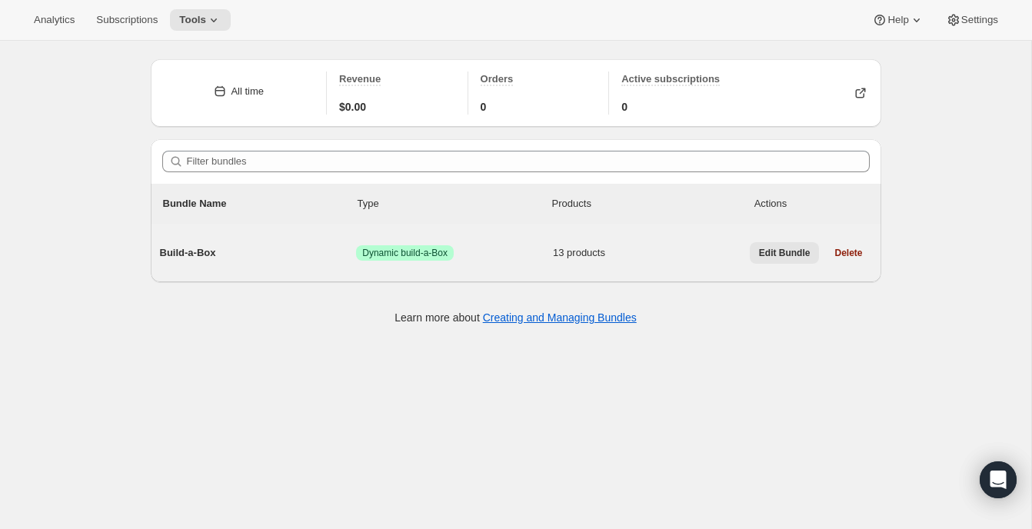
click at [787, 251] on span "Edit Bundle" at bounding box center [785, 253] width 52 height 12
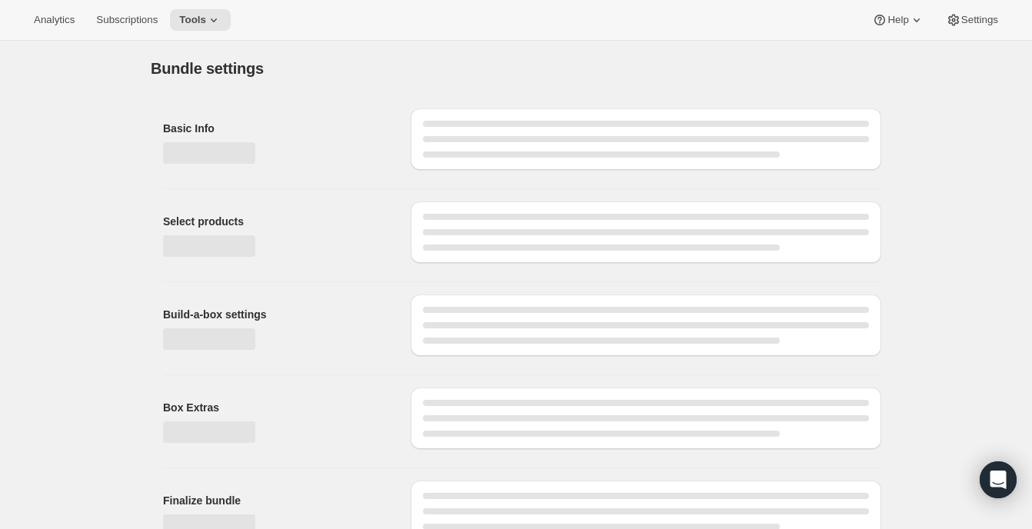
type input "Build-a-Box"
radio input "true"
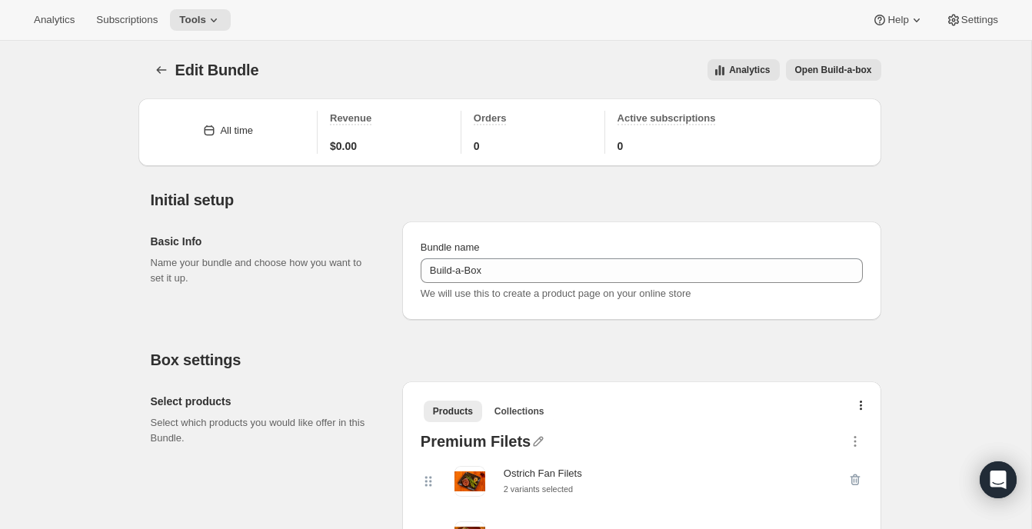
click at [824, 71] on span "Open Build-a-box" at bounding box center [833, 70] width 77 height 12
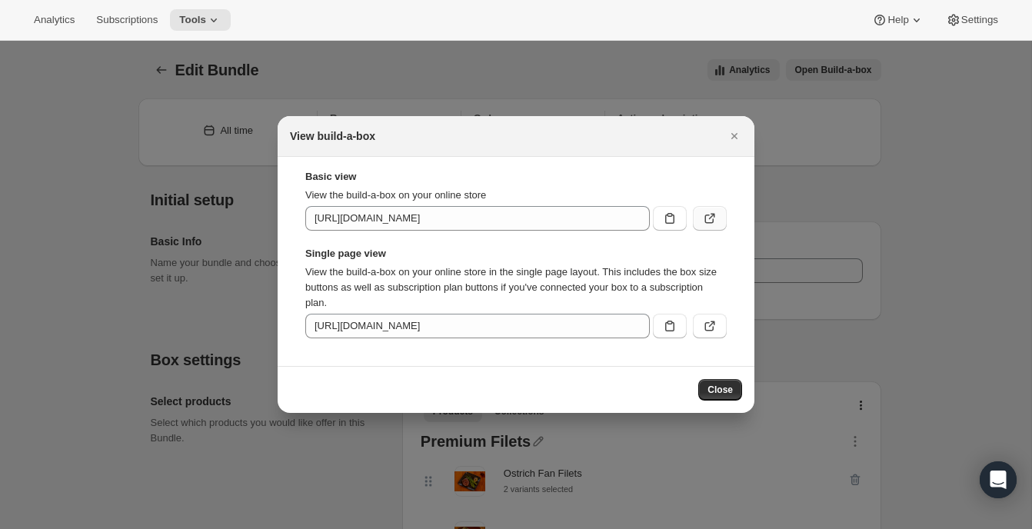
click at [708, 217] on icon ":r3t:" at bounding box center [709, 218] width 15 height 15
click at [732, 128] on button "Close" at bounding box center [735, 136] width 22 height 22
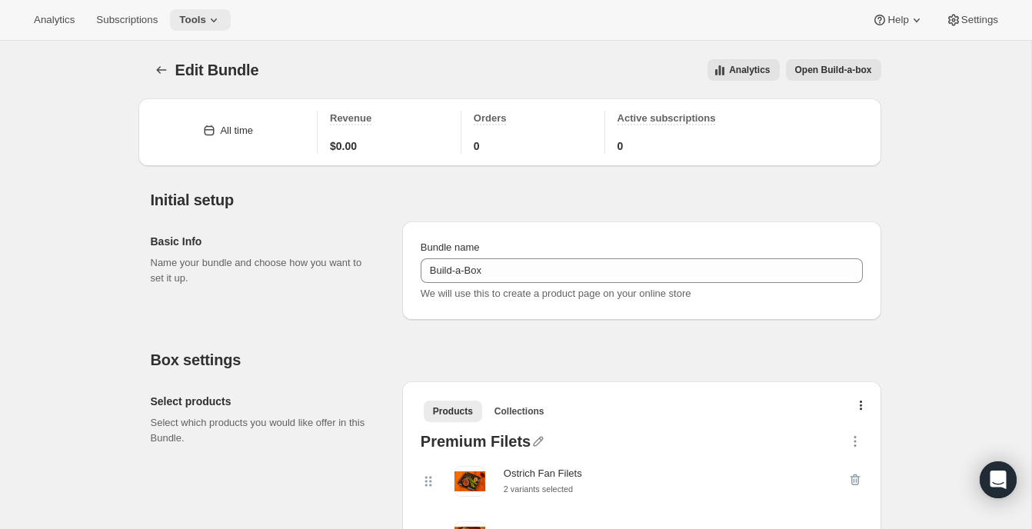
click at [198, 22] on span "Tools" at bounding box center [192, 20] width 27 height 12
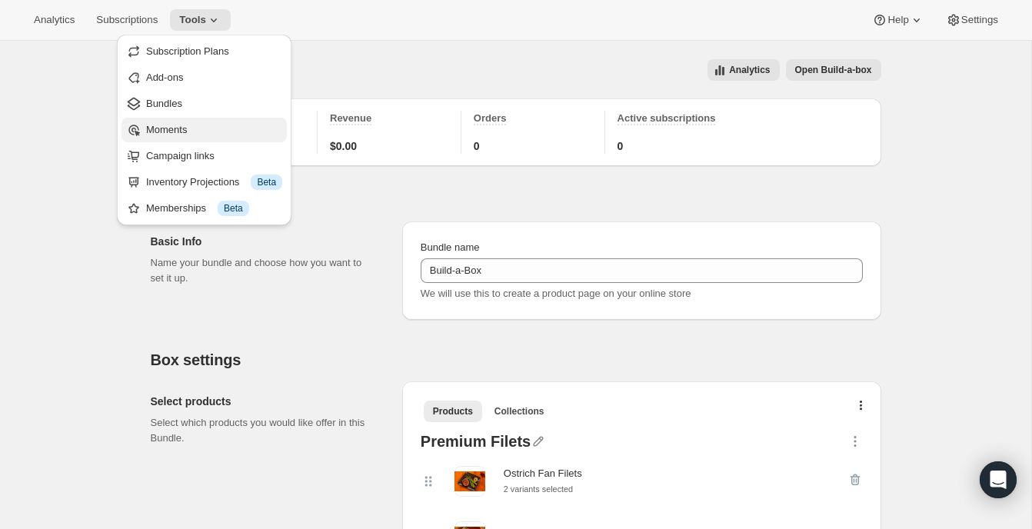
click at [158, 132] on span "Moments" at bounding box center [166, 130] width 41 height 12
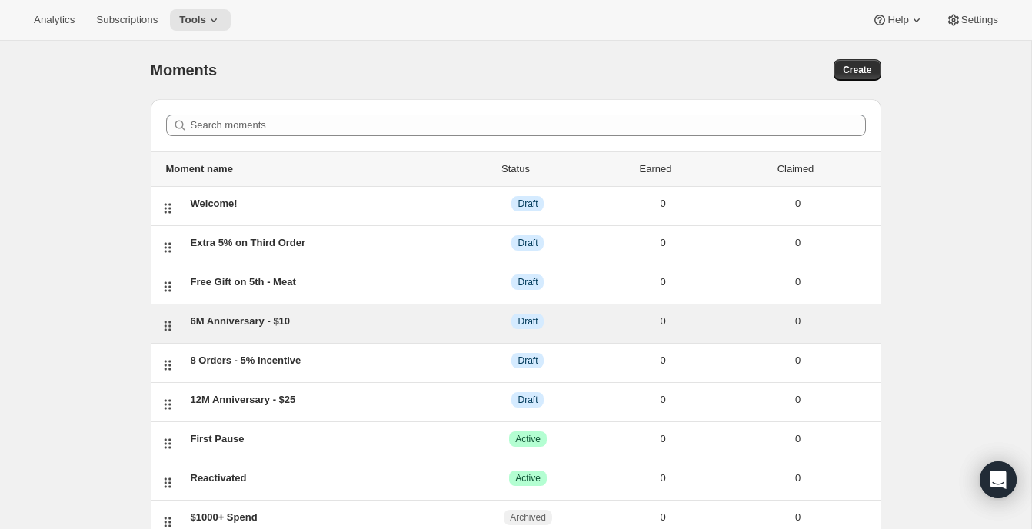
scroll to position [130, 0]
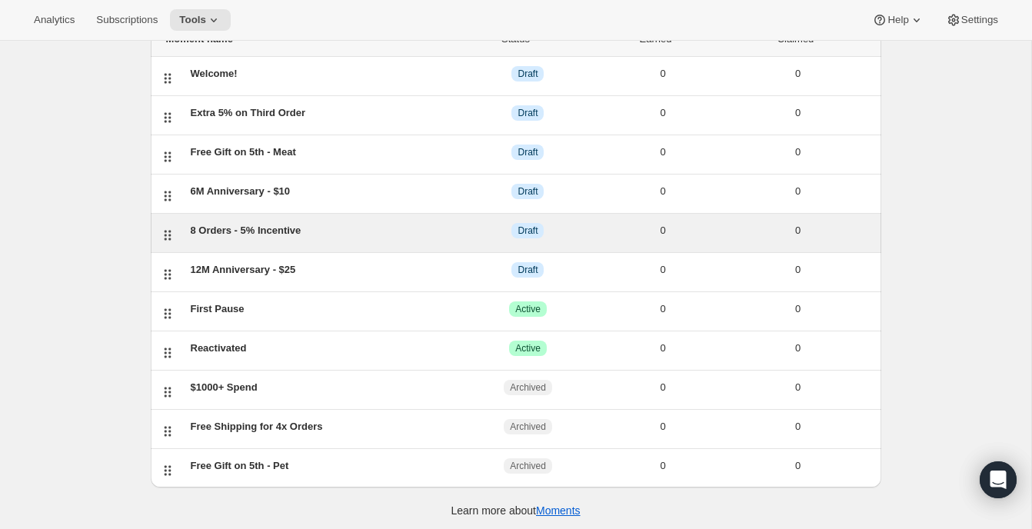
click at [302, 231] on div "8 Orders - 5% Incentive" at bounding box center [326, 230] width 270 height 15
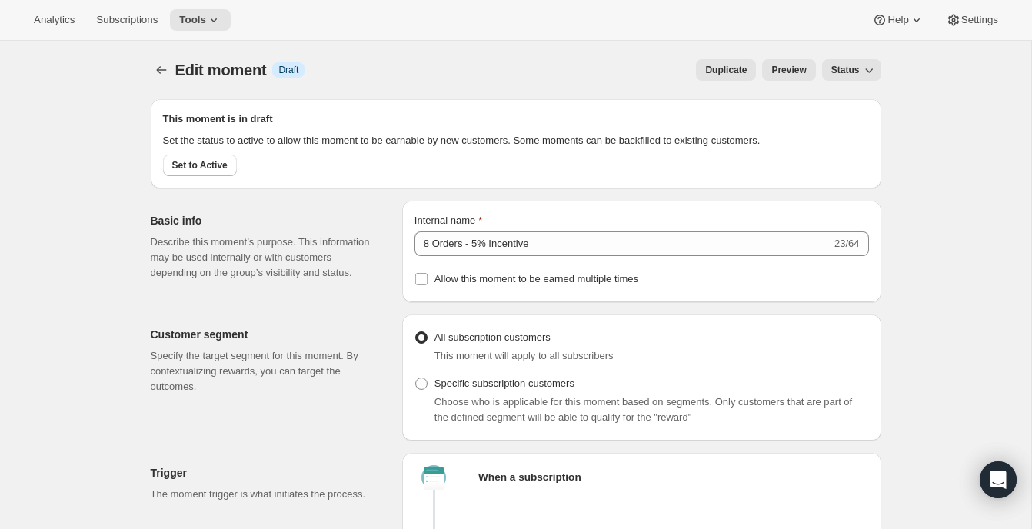
click at [795, 72] on span "Preview" at bounding box center [788, 70] width 35 height 12
